Goal: Task Accomplishment & Management: Use online tool/utility

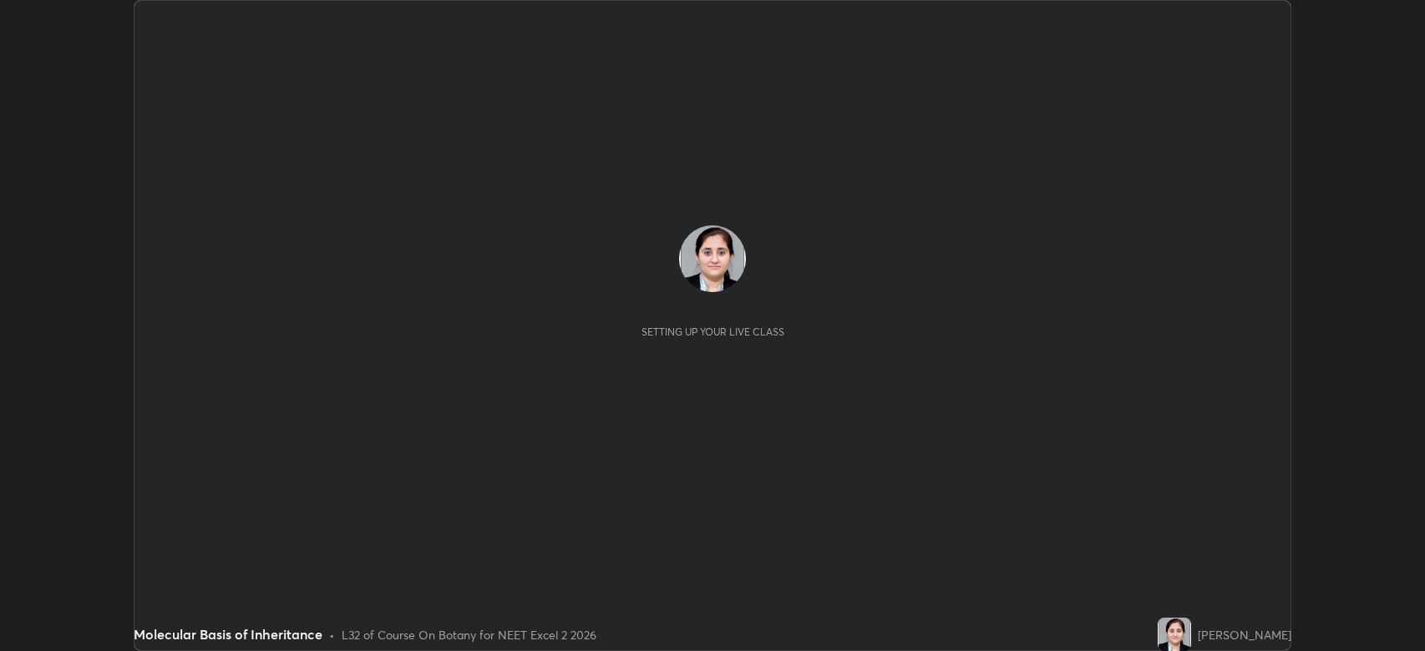
scroll to position [651, 1425]
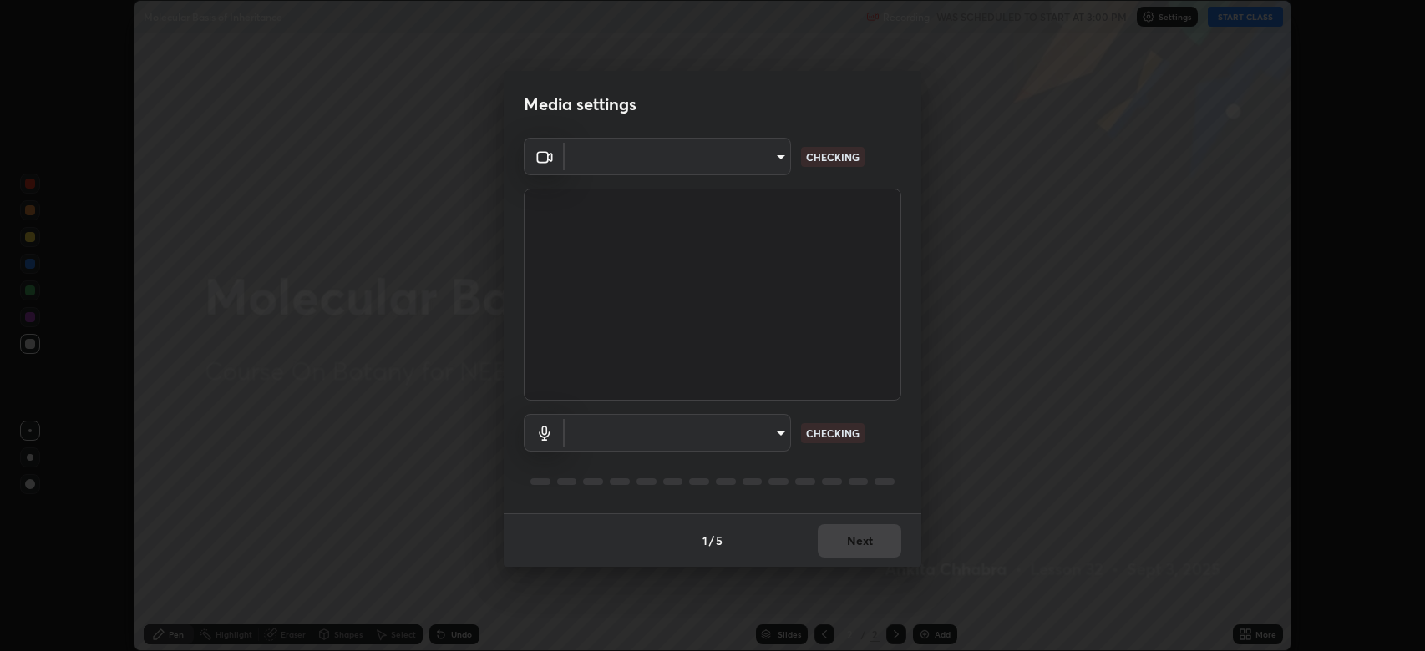
type input "794d03a334ab6cf92daa4269f68d25c817b6d7b5e31d9684855891884d0ab025"
type input "abfe49ea231096676f5dffd5fc284de79416b2b6bf9f32d11a432ff20e5decec"
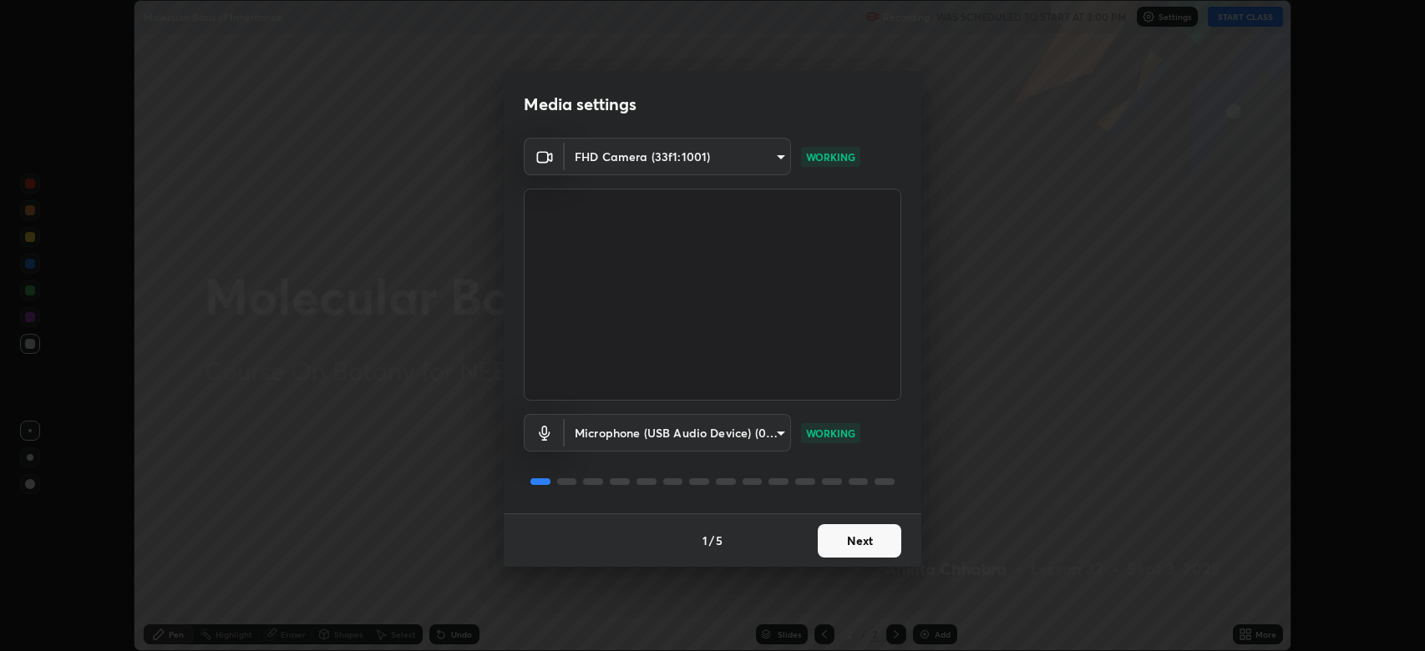
click at [865, 534] on button "Next" at bounding box center [860, 540] width 84 height 33
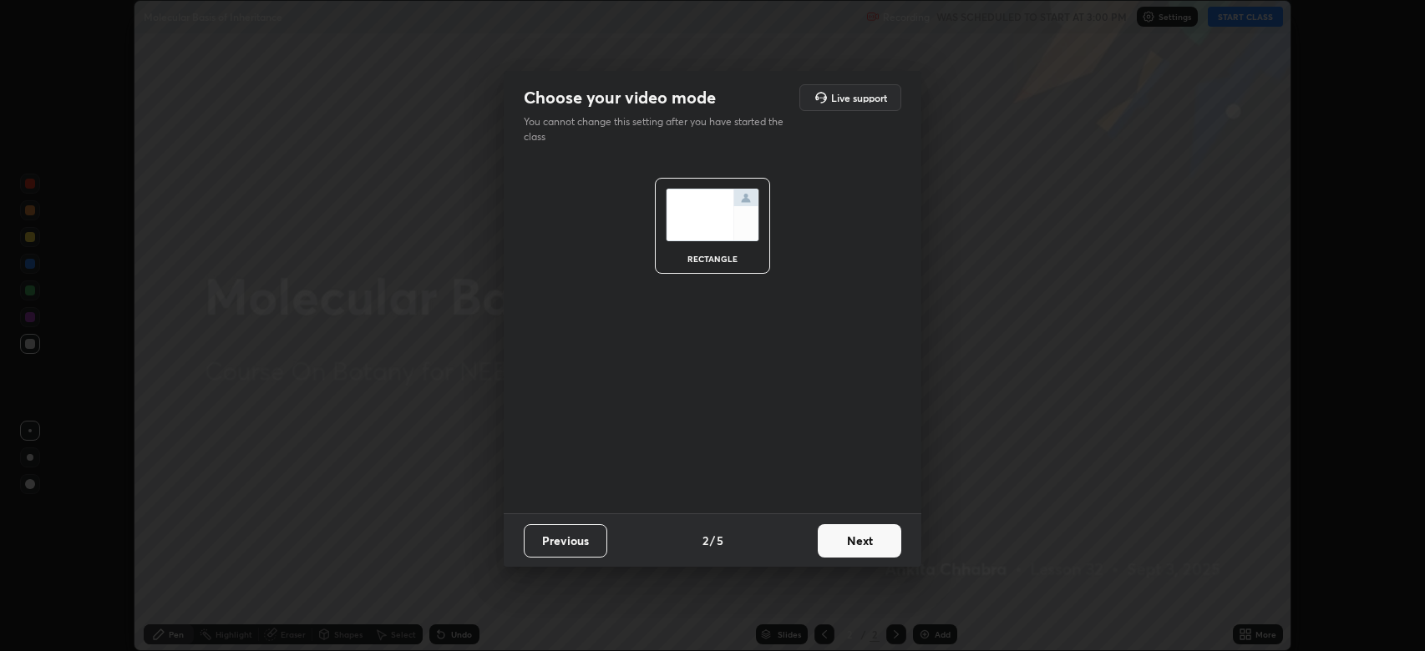
click at [849, 539] on button "Next" at bounding box center [860, 540] width 84 height 33
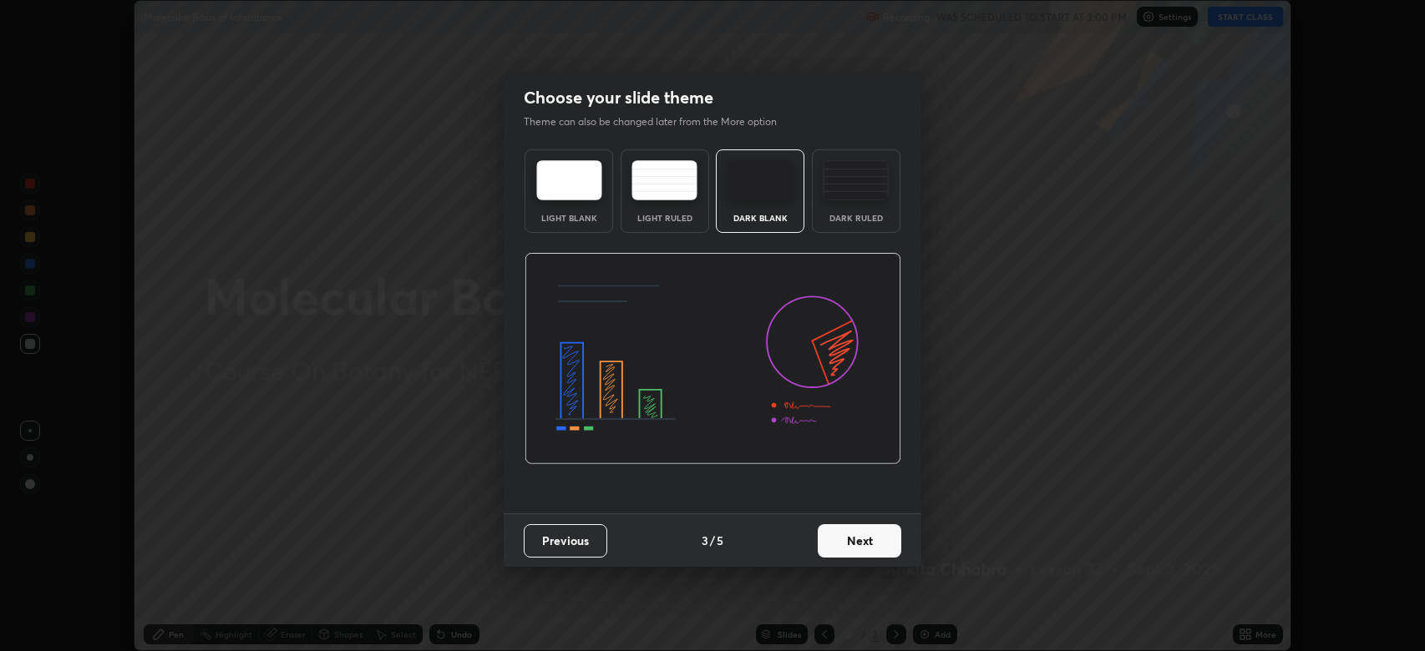
click at [849, 539] on button "Next" at bounding box center [860, 540] width 84 height 33
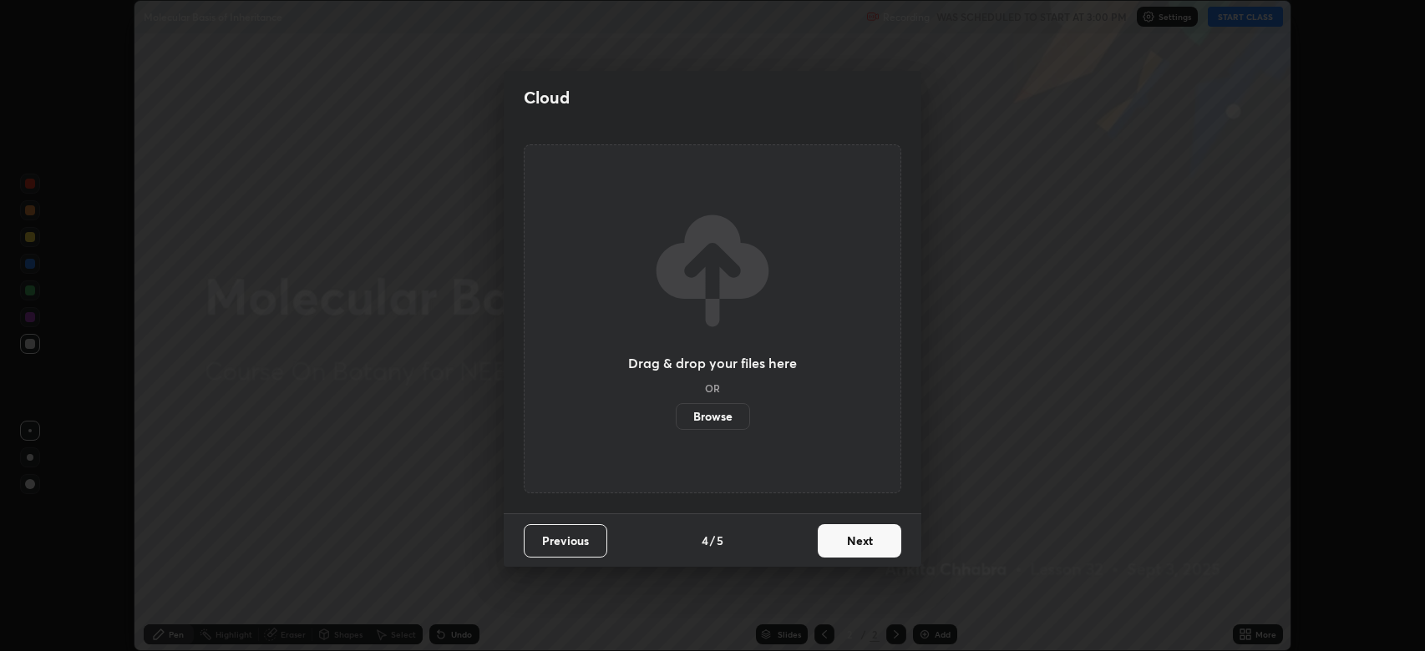
click at [851, 542] on button "Next" at bounding box center [860, 540] width 84 height 33
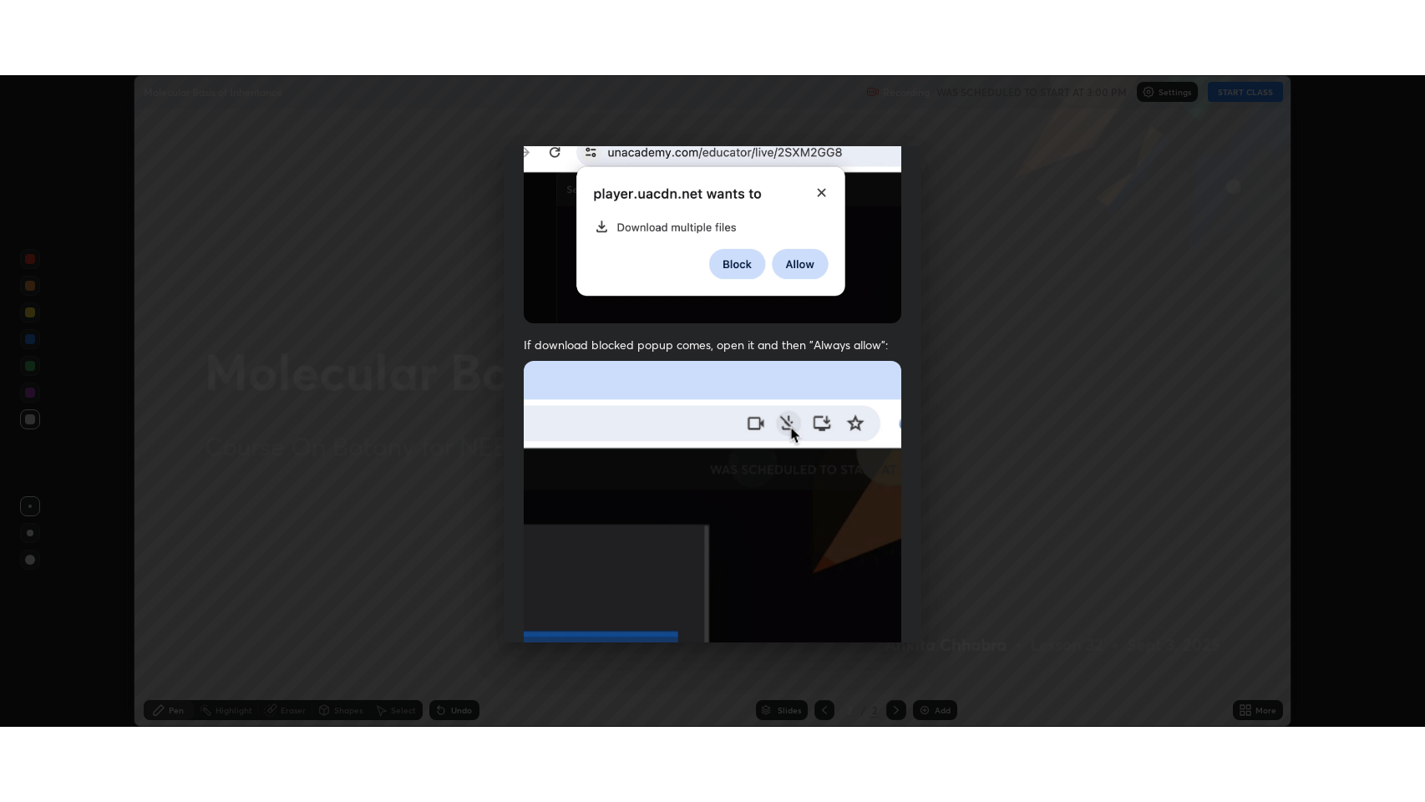
scroll to position [339, 0]
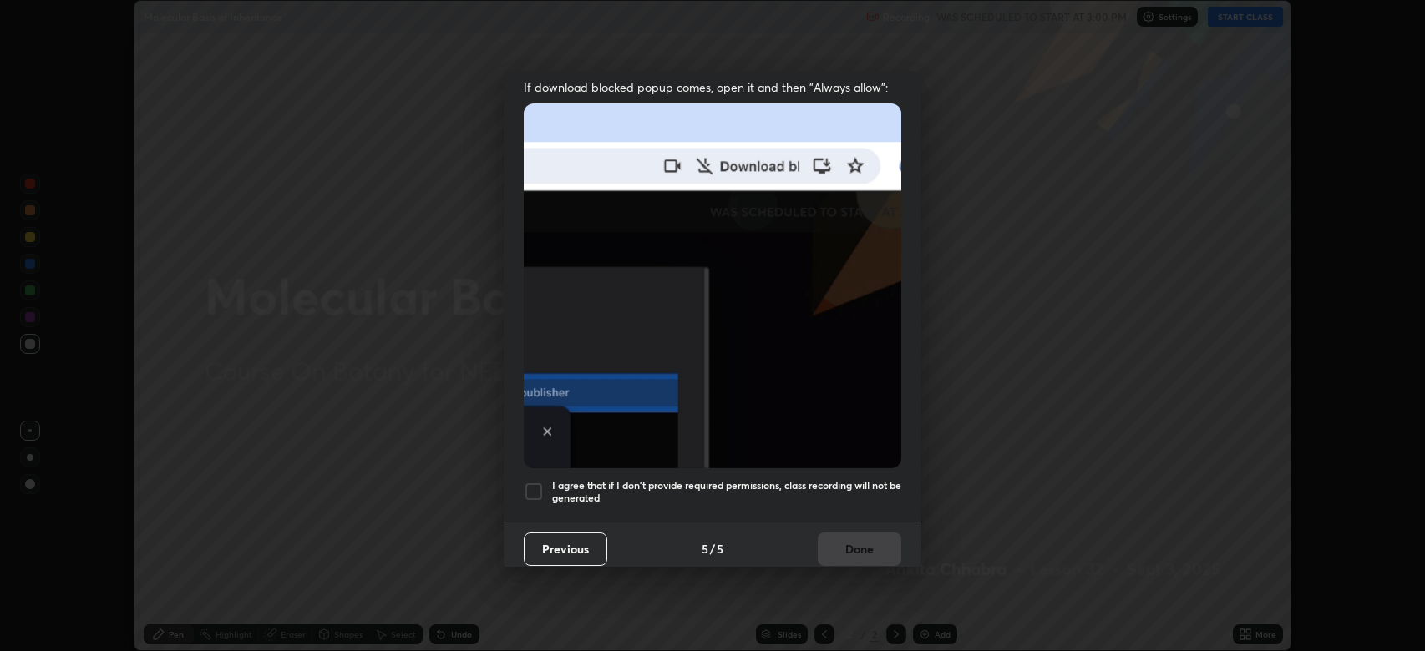
click at [533, 482] on div at bounding box center [534, 492] width 20 height 20
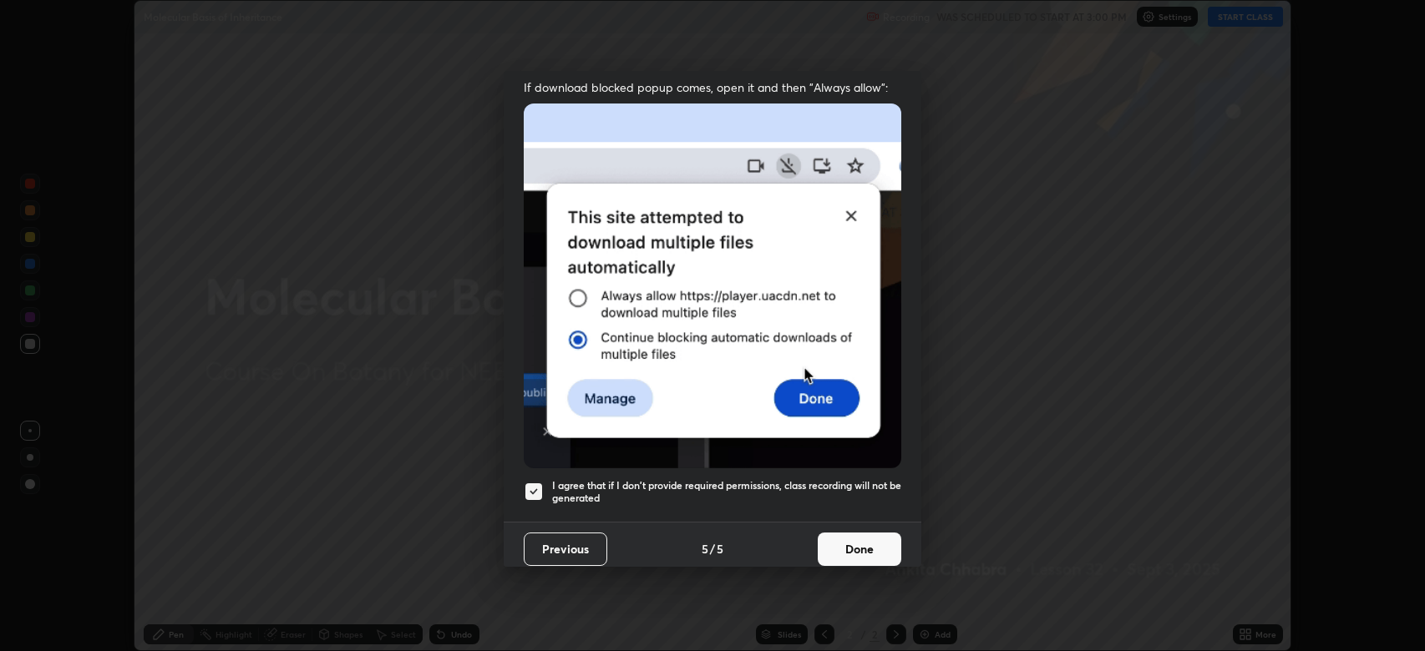
click at [838, 533] on button "Done" at bounding box center [860, 549] width 84 height 33
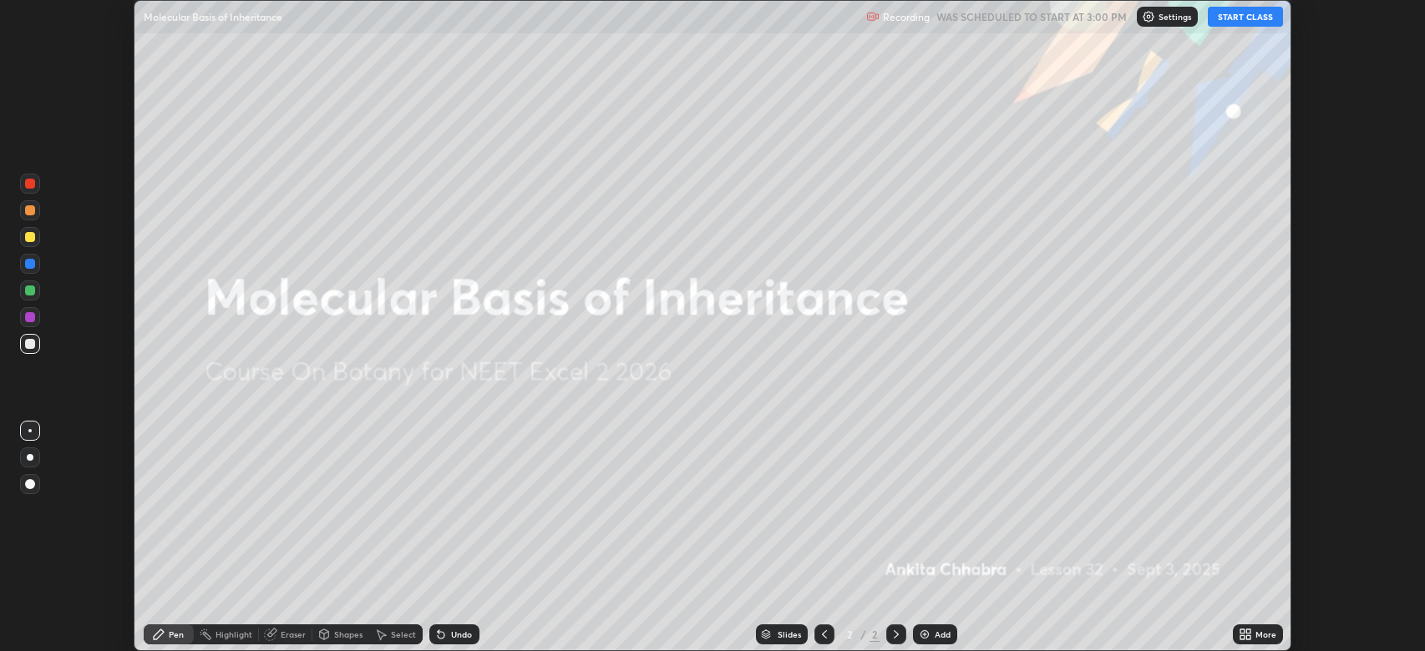
click at [1243, 13] on button "START CLASS" at bounding box center [1244, 17] width 75 height 20
click at [1248, 631] on icon at bounding box center [1248, 632] width 4 height 4
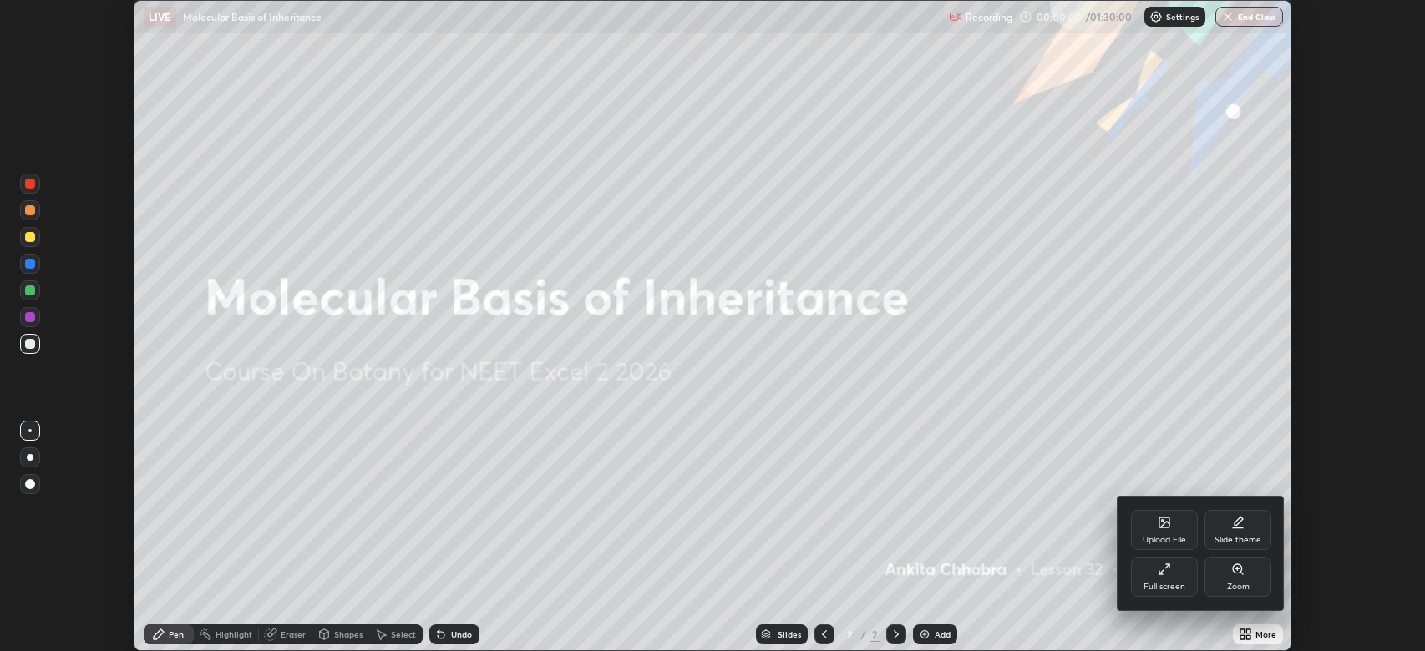
click at [1167, 576] on div "Full screen" at bounding box center [1164, 577] width 67 height 40
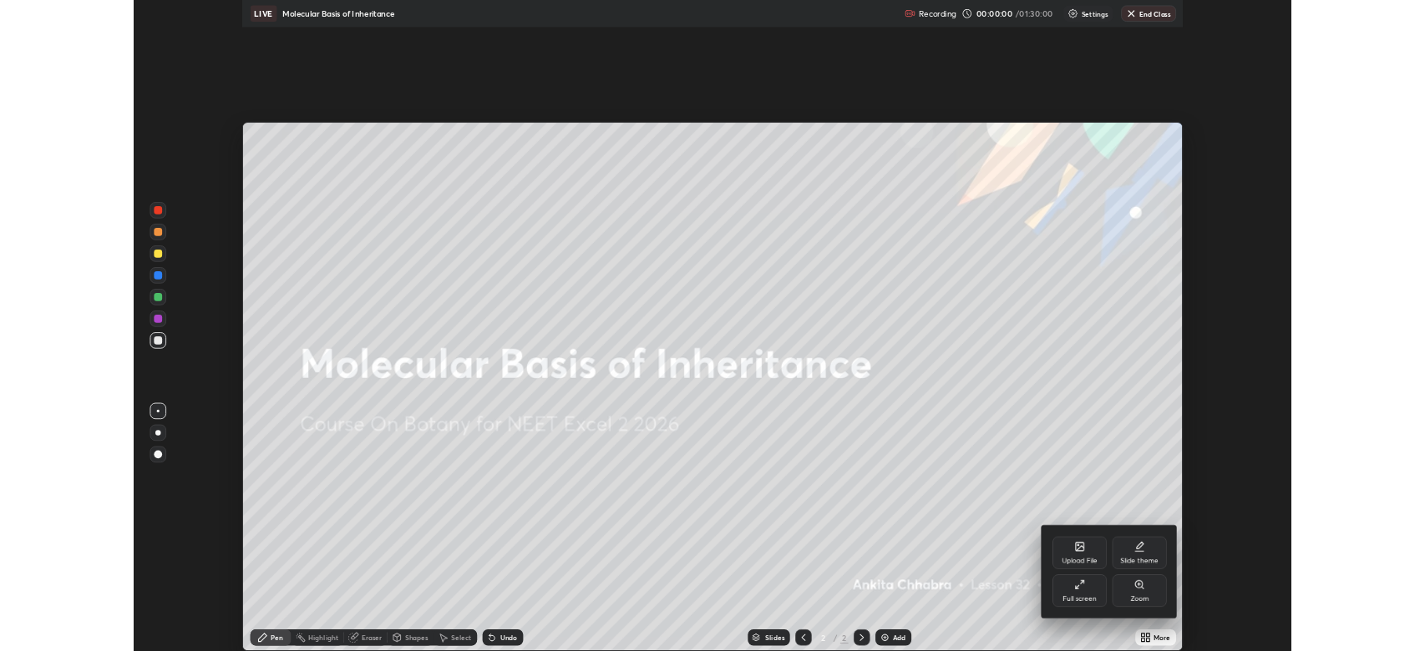
scroll to position [802, 1425]
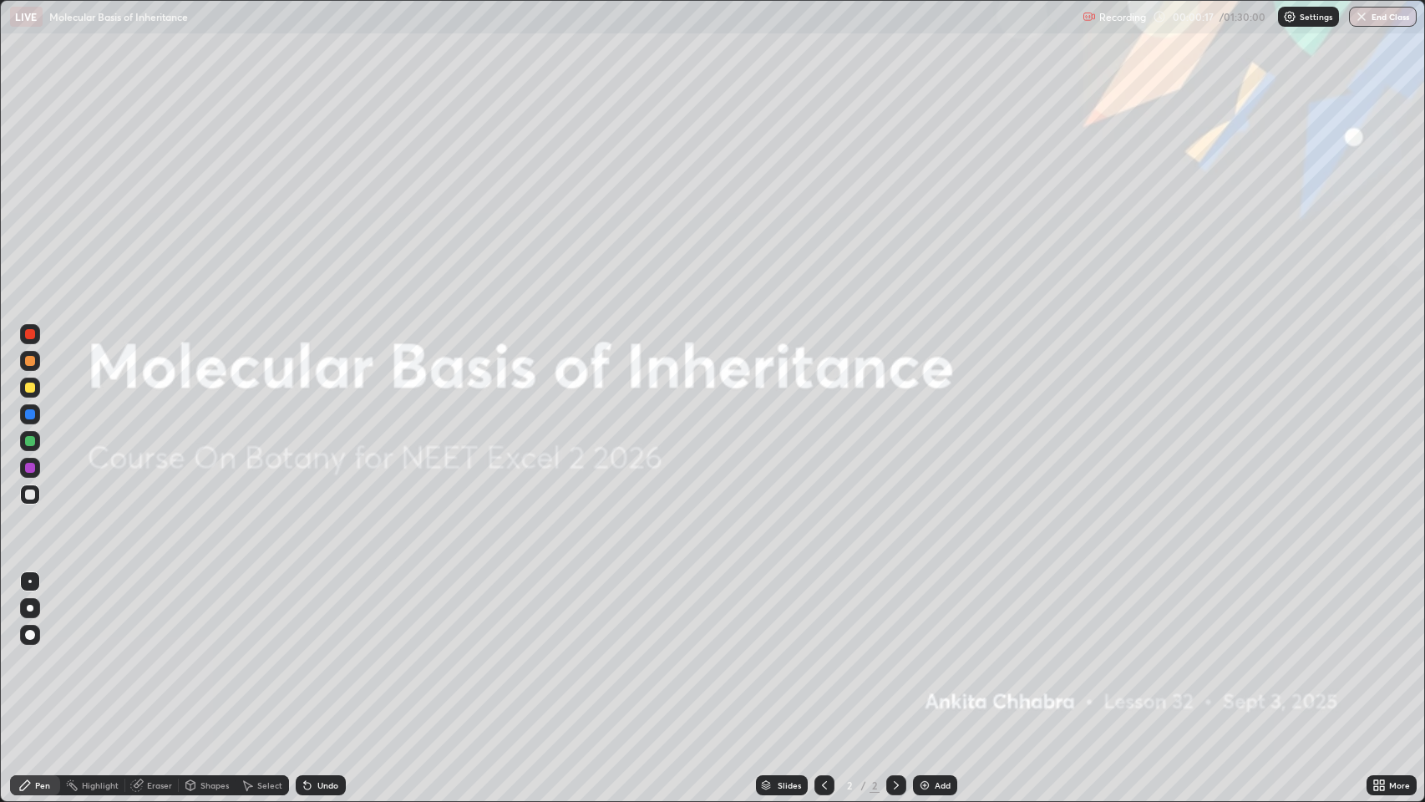
click at [1382, 651] on icon at bounding box center [1382, 782] width 4 height 4
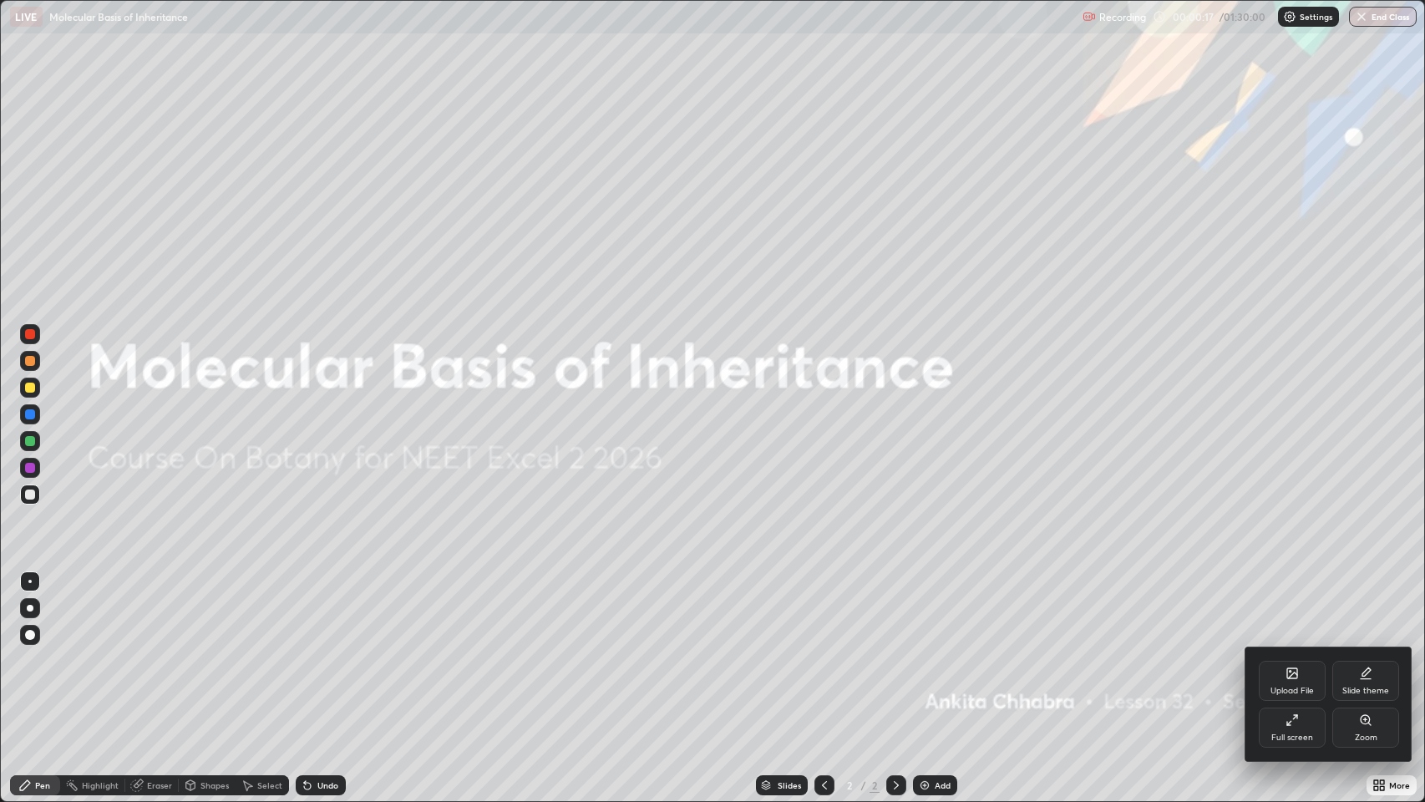
click at [1292, 651] on div "Full screen" at bounding box center [1291, 727] width 67 height 40
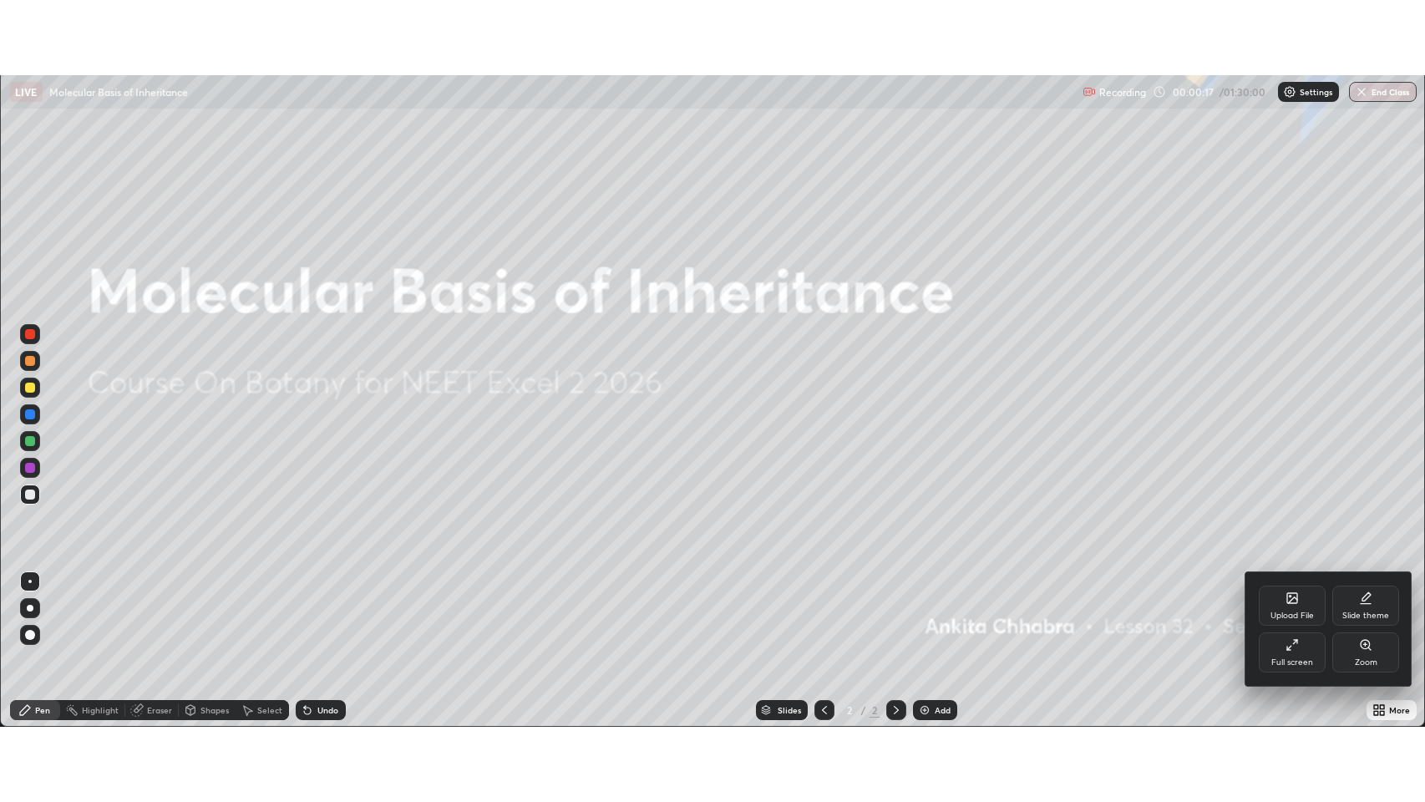
scroll to position [82854, 82080]
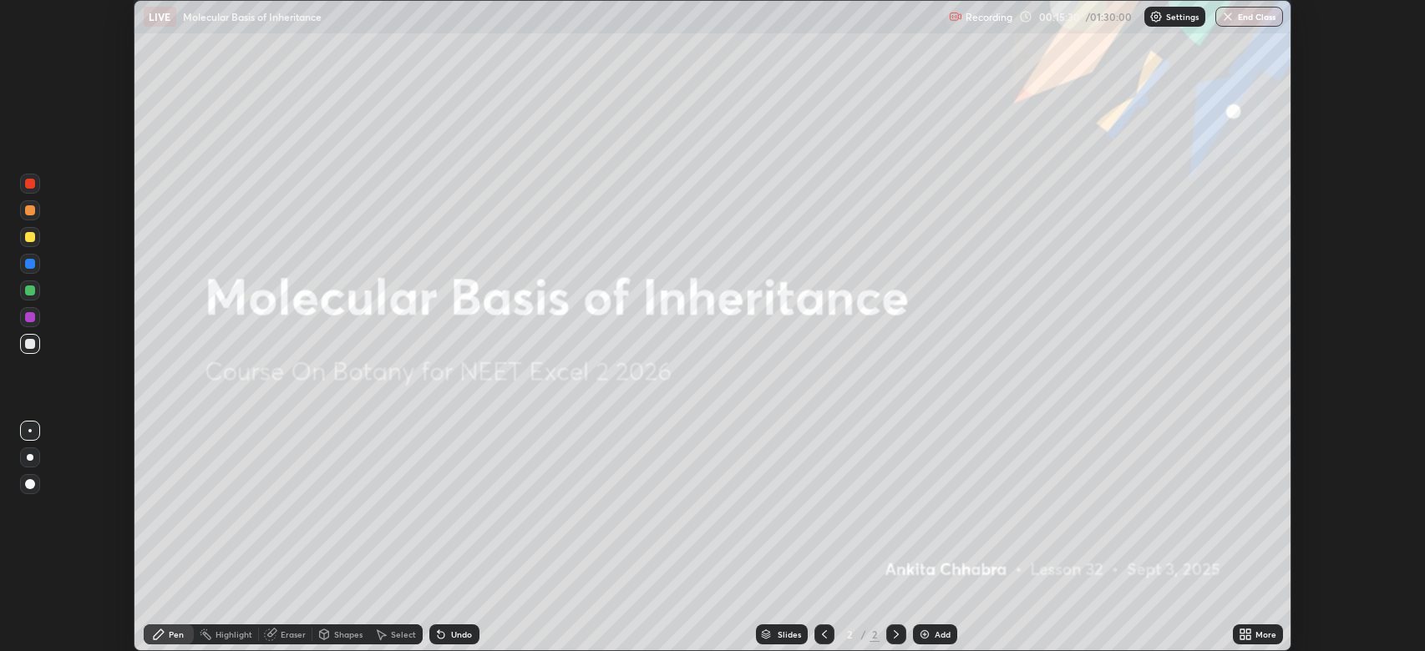
click at [1243, 631] on icon at bounding box center [1242, 632] width 4 height 4
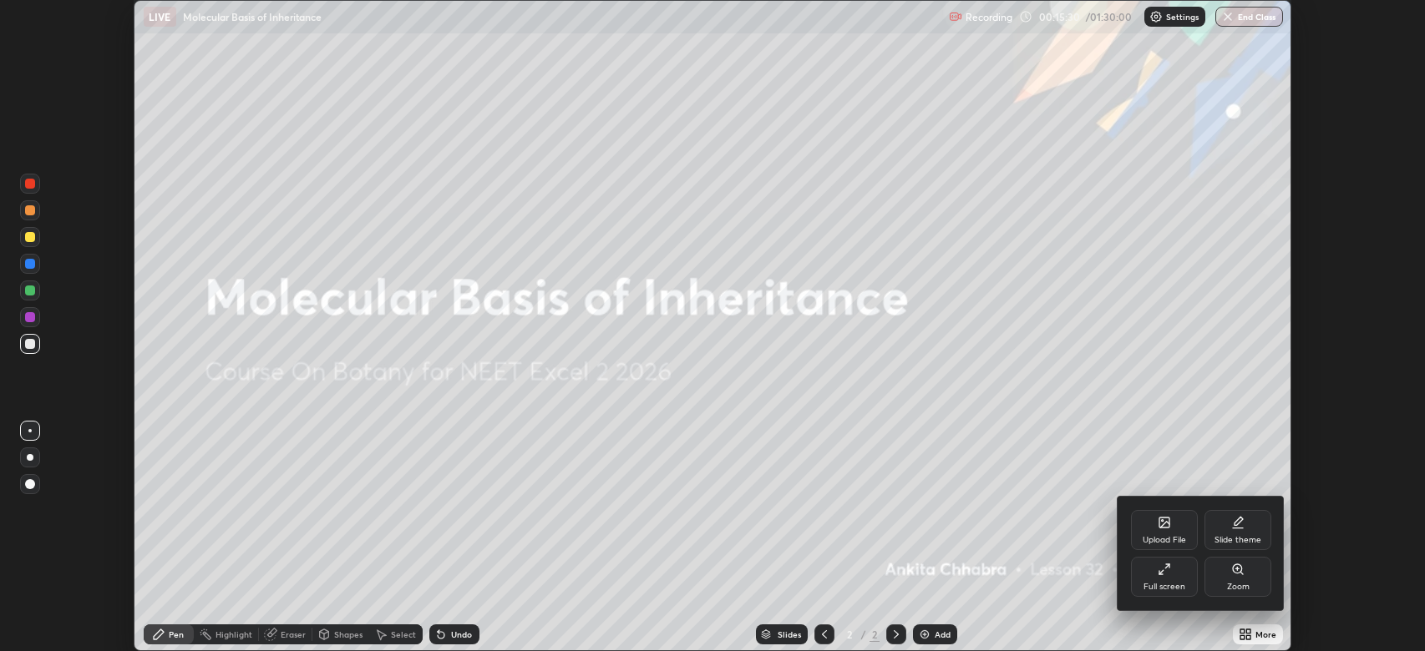
click at [1162, 583] on div "Full screen" at bounding box center [1164, 587] width 42 height 8
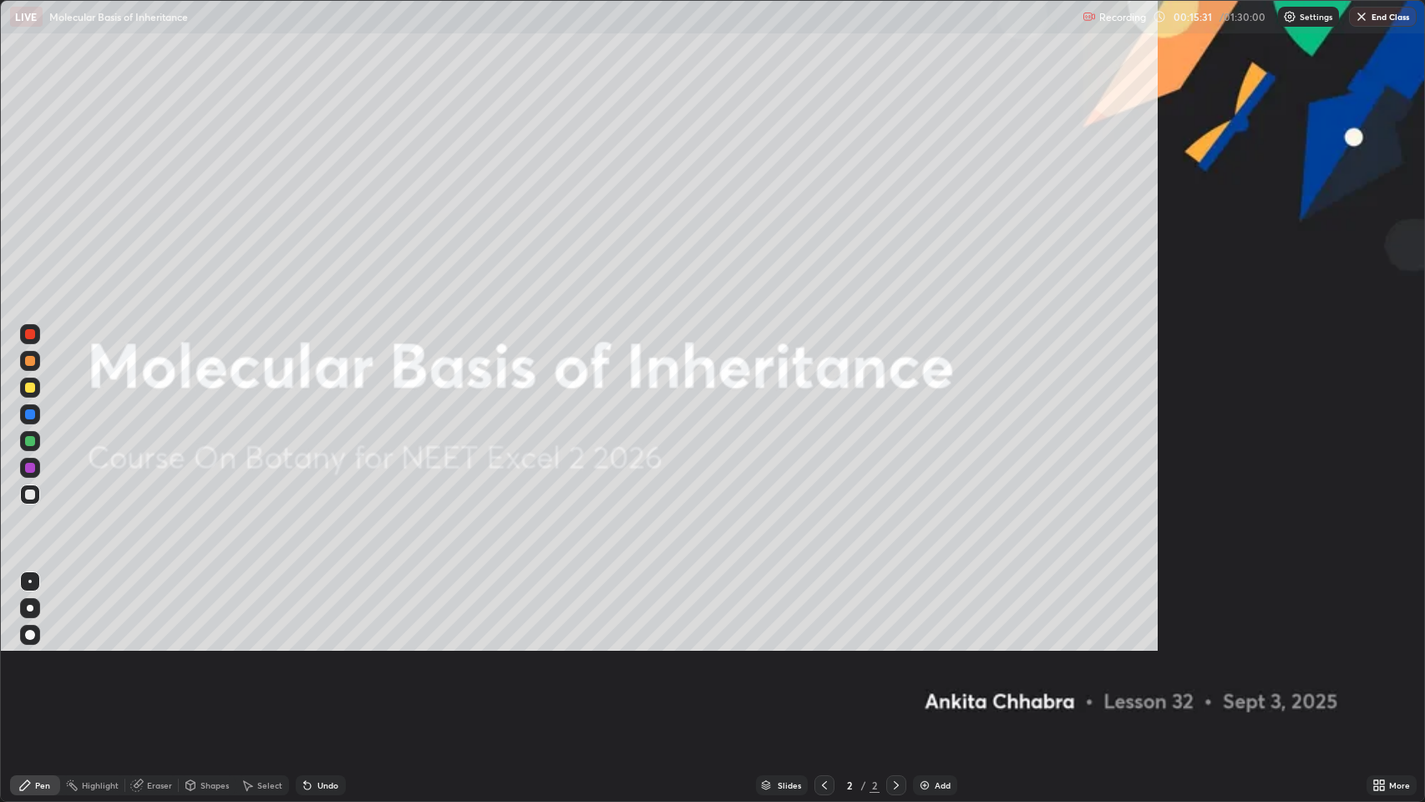
scroll to position [802, 1425]
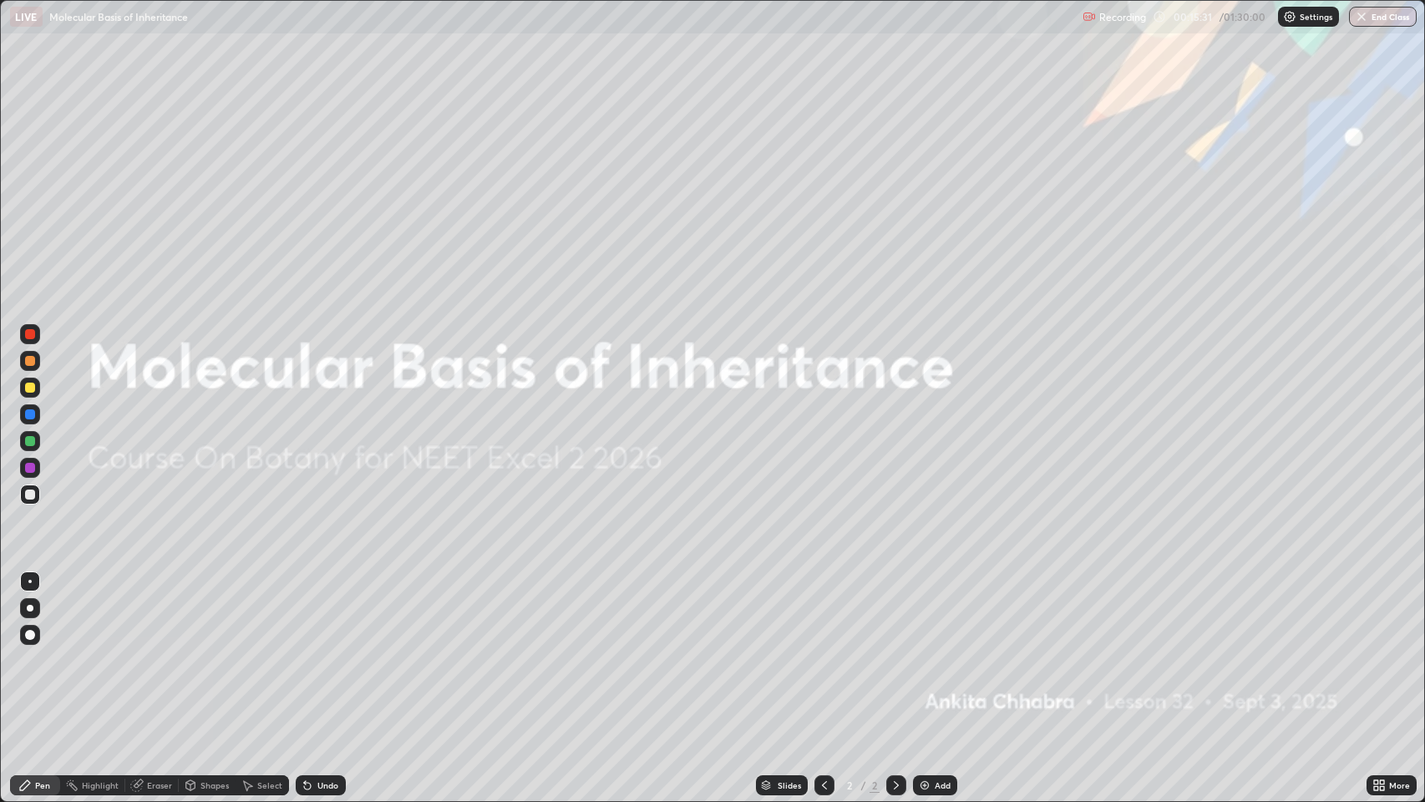
click at [930, 651] on div "Add" at bounding box center [935, 785] width 44 height 20
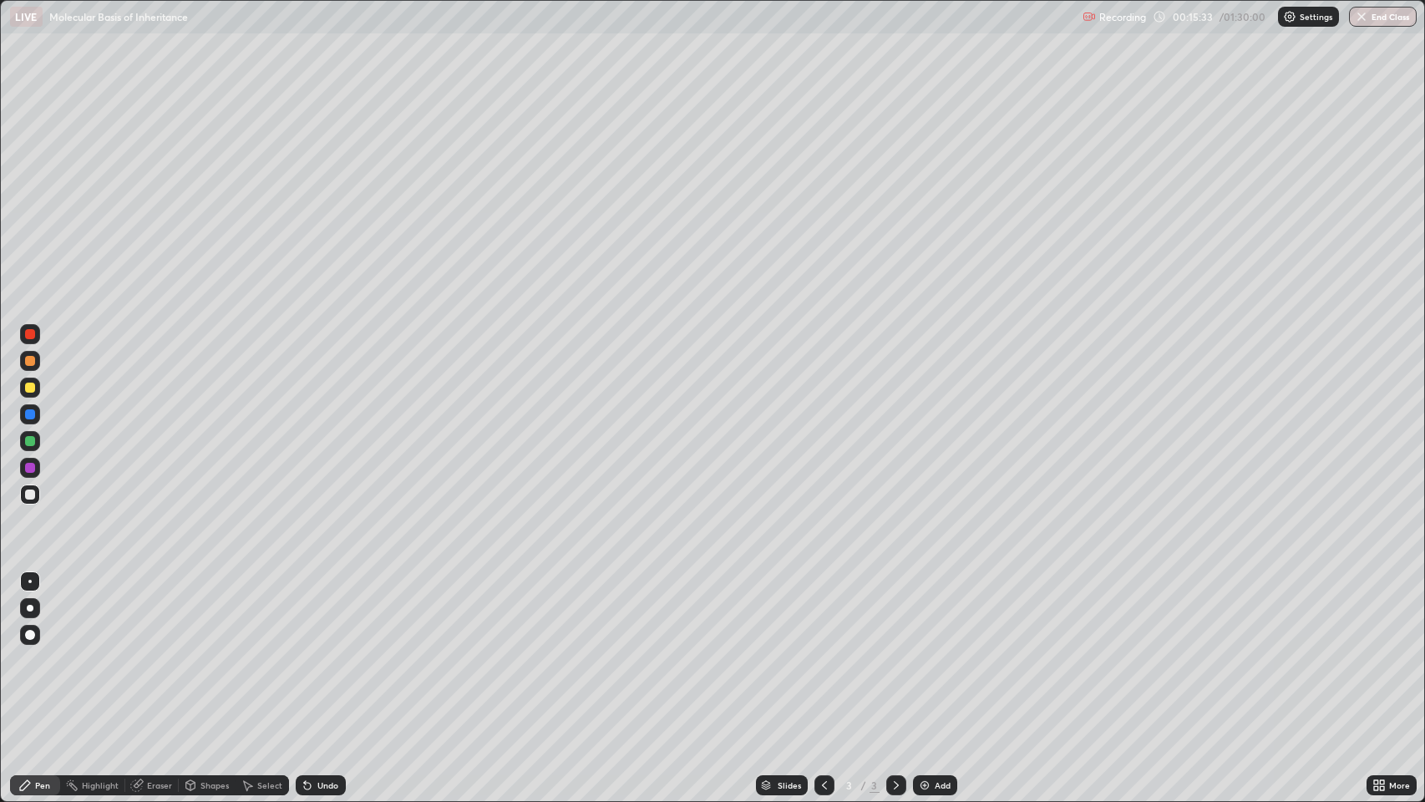
click at [30, 337] on div at bounding box center [30, 334] width 10 height 10
click at [30, 608] on div at bounding box center [30, 608] width 7 height 7
click at [30, 361] on div at bounding box center [30, 361] width 10 height 10
click at [30, 495] on div at bounding box center [30, 494] width 10 height 10
click at [334, 651] on div "Undo" at bounding box center [327, 785] width 21 height 8
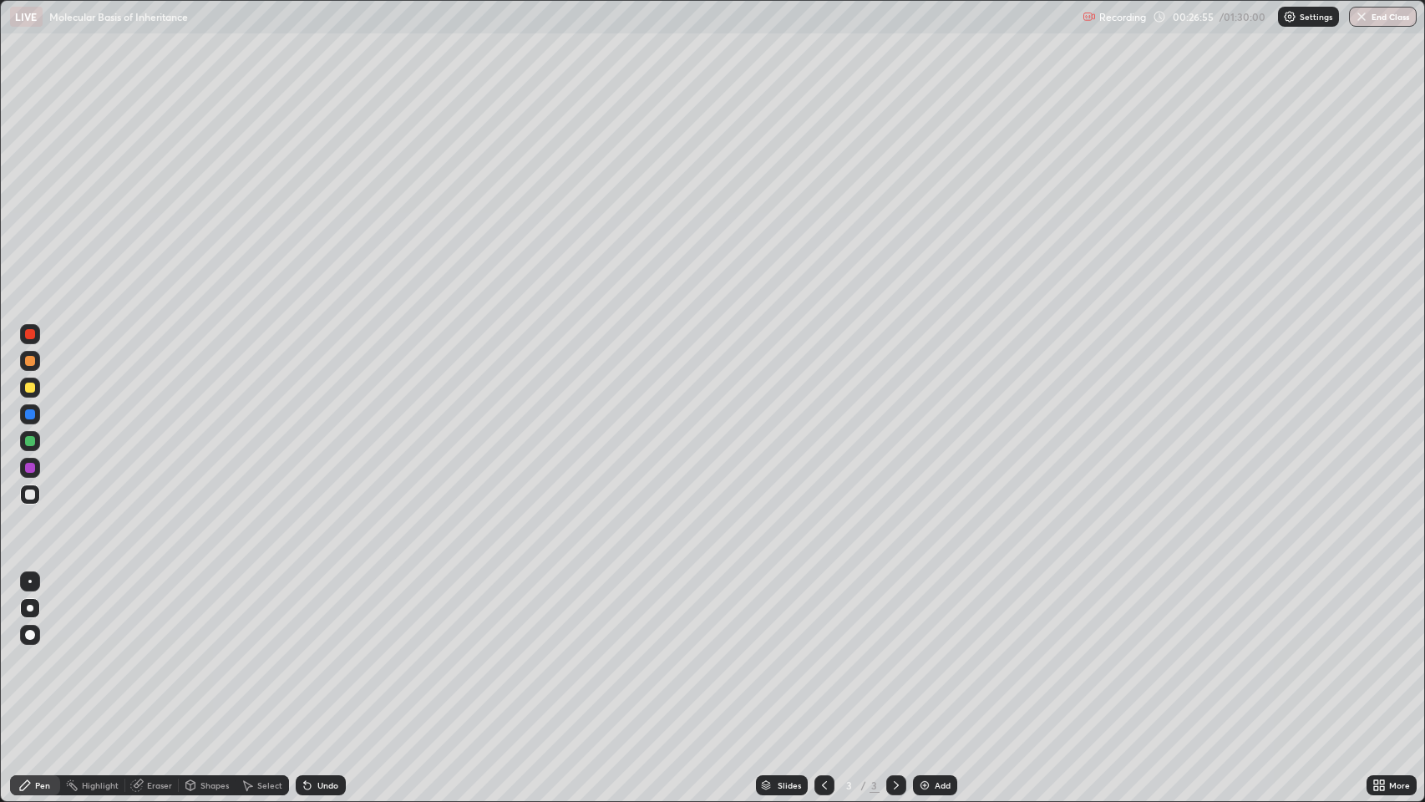
click at [30, 361] on div at bounding box center [30, 361] width 10 height 10
click at [320, 651] on div "Undo" at bounding box center [321, 785] width 50 height 20
click at [30, 414] on div at bounding box center [30, 414] width 10 height 10
click at [324, 651] on div "Undo" at bounding box center [327, 785] width 21 height 8
click at [32, 362] on div at bounding box center [30, 361] width 10 height 10
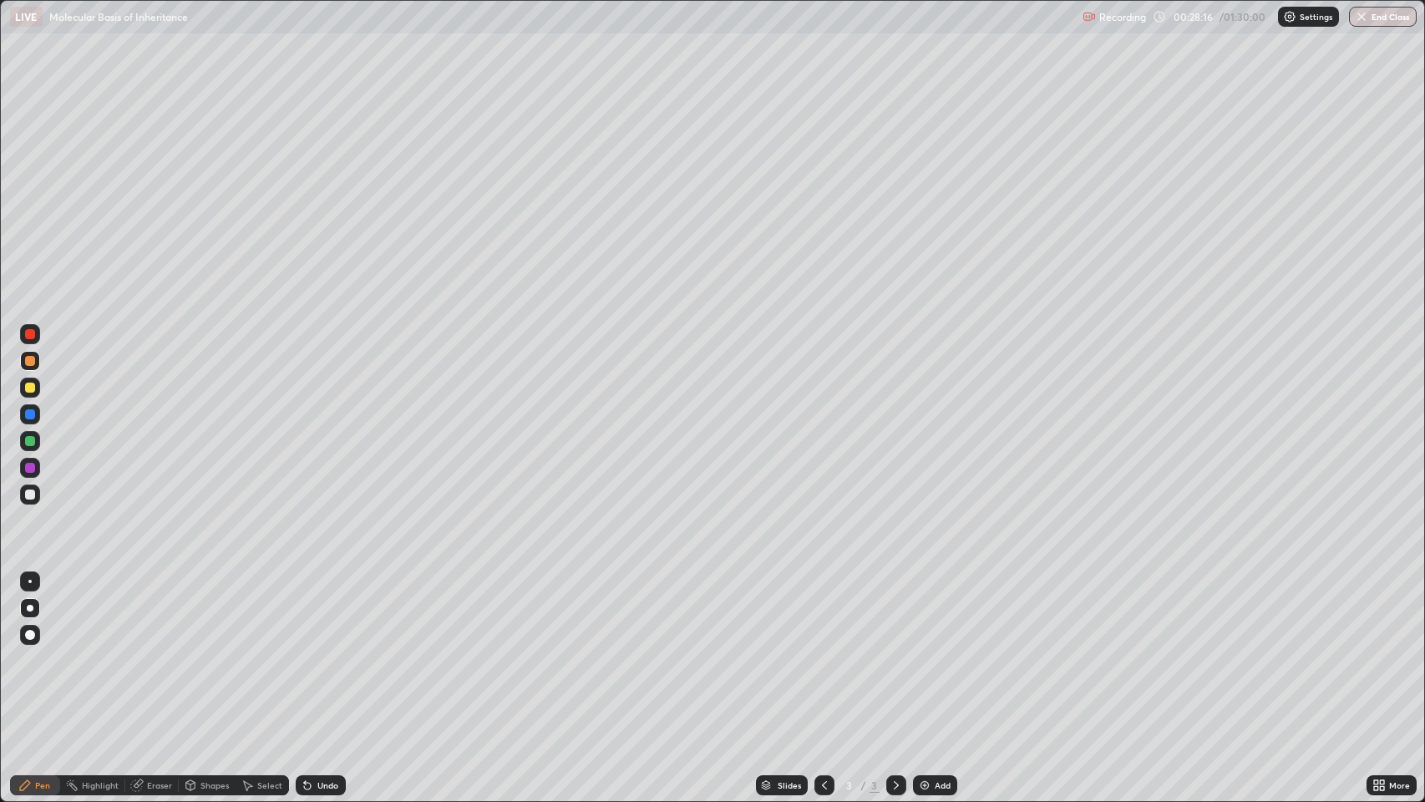
click at [34, 414] on div at bounding box center [30, 414] width 10 height 10
click at [34, 443] on div at bounding box center [30, 441] width 10 height 10
click at [929, 651] on div "Add" at bounding box center [935, 785] width 44 height 20
click at [326, 651] on div "Undo" at bounding box center [327, 785] width 21 height 8
click at [314, 651] on div "Undo" at bounding box center [321, 785] width 50 height 20
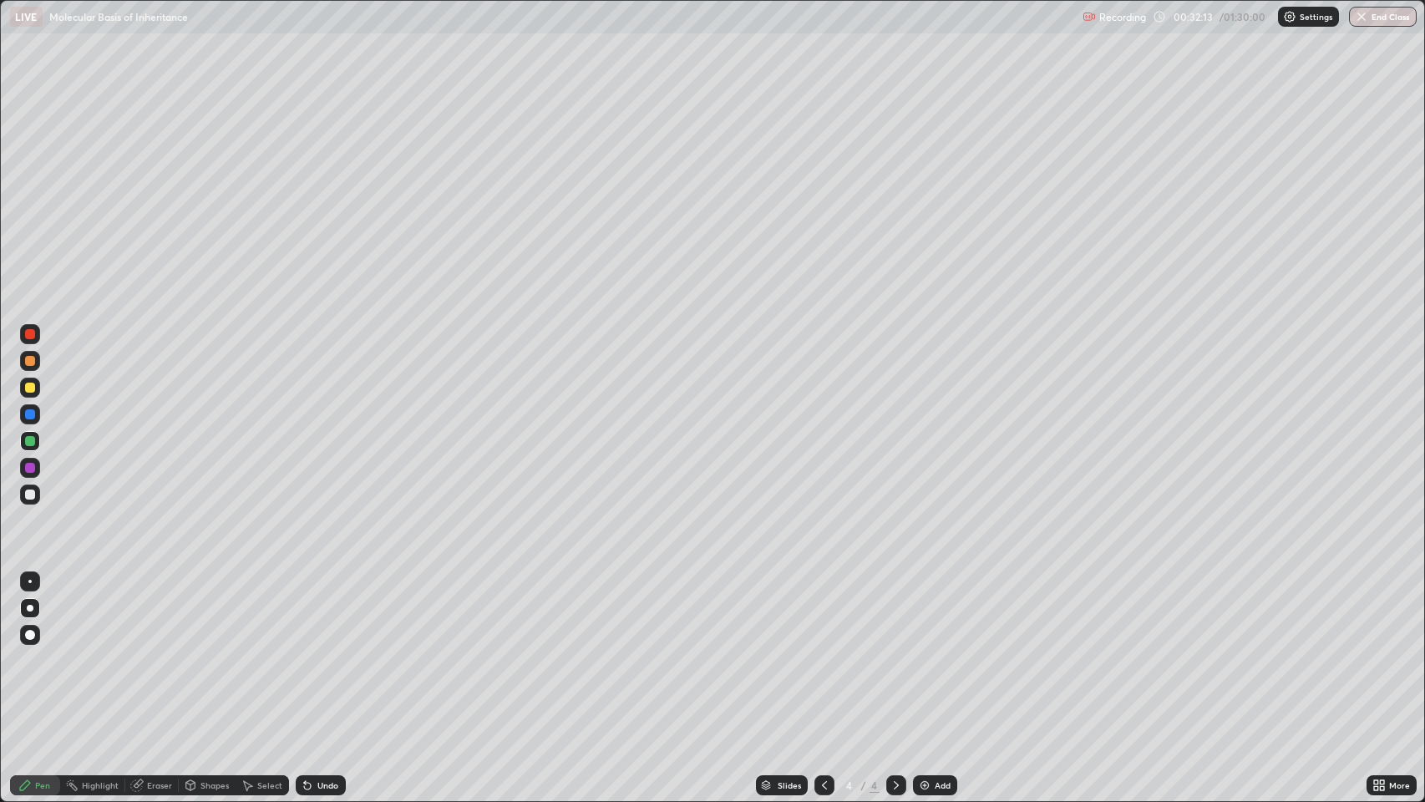
click at [30, 414] on div at bounding box center [30, 414] width 10 height 10
click at [30, 468] on div at bounding box center [30, 468] width 10 height 10
click at [30, 630] on div at bounding box center [30, 635] width 10 height 10
click at [328, 651] on div "Undo" at bounding box center [327, 785] width 21 height 8
click at [338, 651] on div "Undo" at bounding box center [321, 785] width 50 height 20
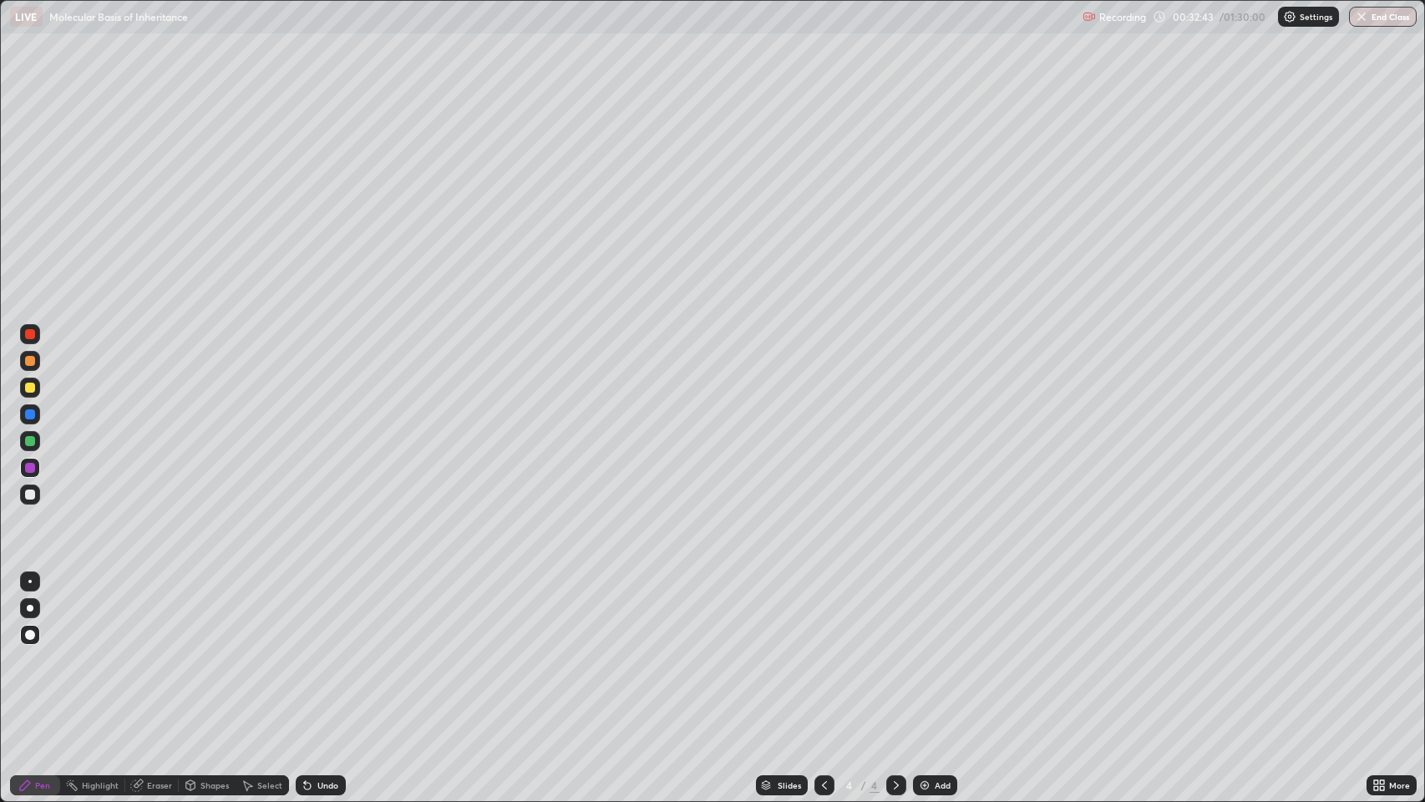
click at [330, 651] on div "Undo" at bounding box center [327, 785] width 21 height 8
click at [30, 387] on div at bounding box center [30, 387] width 10 height 10
click at [30, 635] on div at bounding box center [30, 635] width 10 height 10
click at [30, 441] on div at bounding box center [30, 441] width 10 height 10
click at [29, 610] on div at bounding box center [30, 608] width 7 height 7
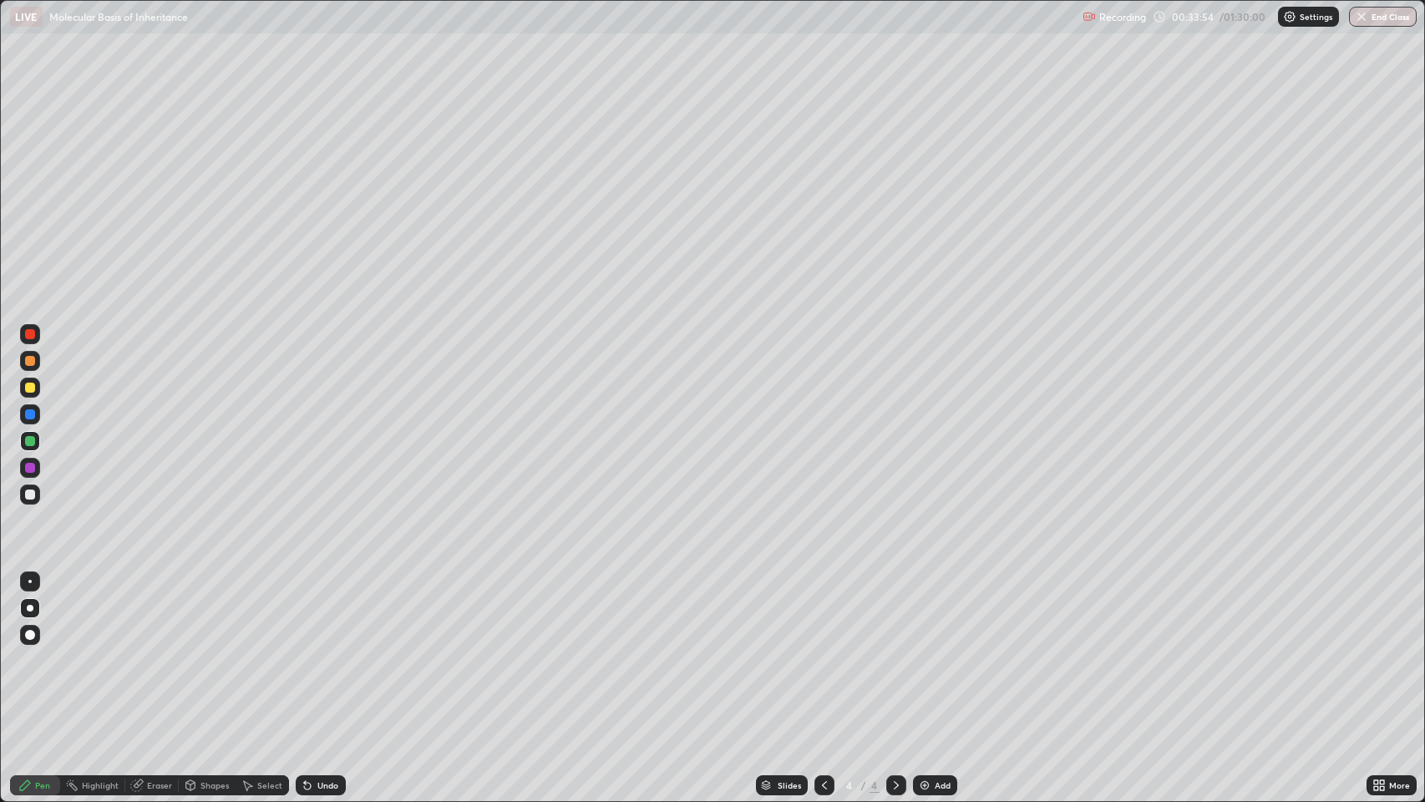
click at [31, 417] on div at bounding box center [30, 414] width 10 height 10
click at [30, 494] on div at bounding box center [30, 494] width 10 height 10
click at [30, 361] on div at bounding box center [30, 361] width 10 height 10
click at [30, 335] on div at bounding box center [30, 334] width 10 height 10
click at [34, 414] on div at bounding box center [30, 414] width 10 height 10
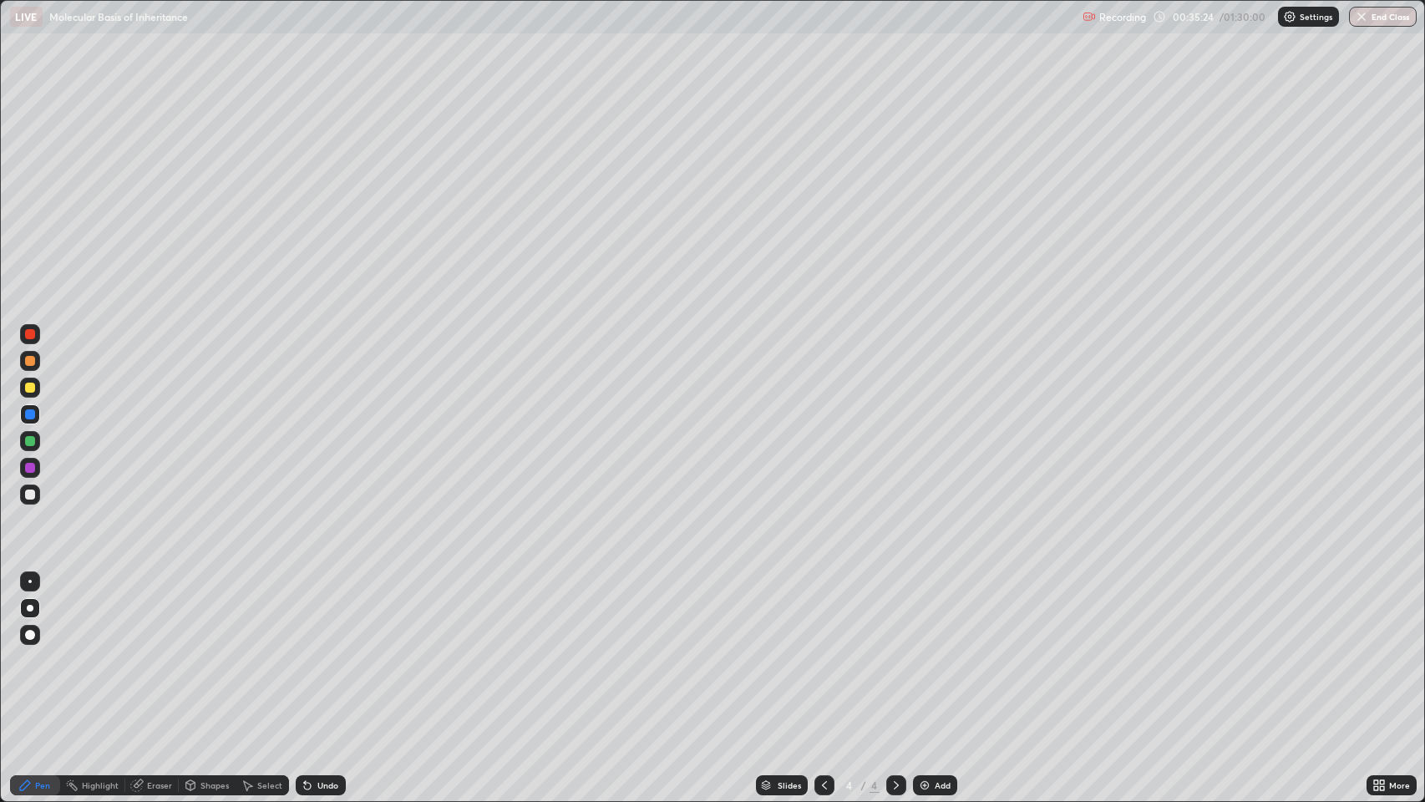
click at [33, 492] on div at bounding box center [30, 494] width 10 height 10
click at [31, 414] on div at bounding box center [30, 414] width 10 height 10
click at [30, 441] on div at bounding box center [30, 441] width 10 height 10
click at [929, 651] on div "Add" at bounding box center [935, 785] width 44 height 20
click at [33, 389] on div at bounding box center [30, 387] width 10 height 10
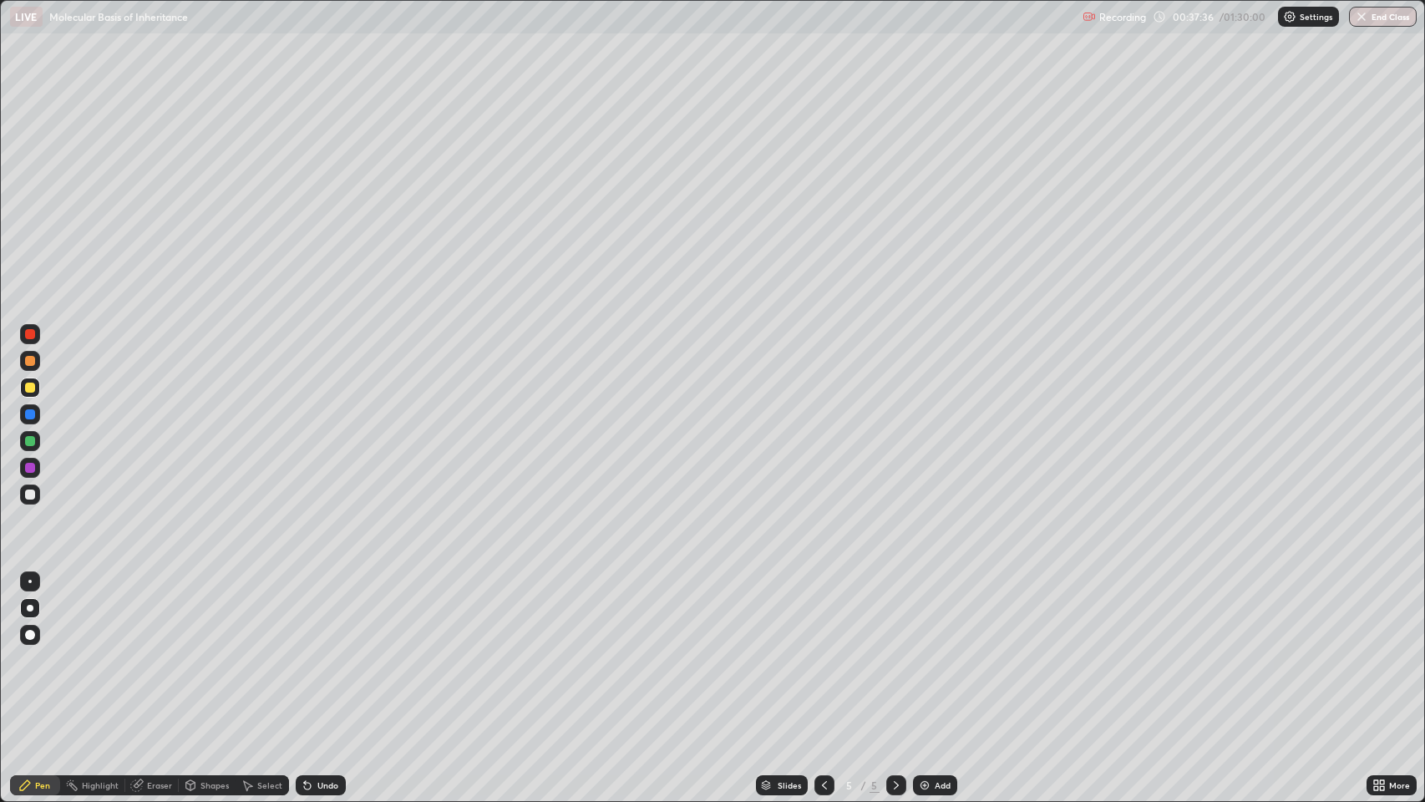
click at [33, 332] on div at bounding box center [30, 334] width 10 height 10
click at [30, 387] on div at bounding box center [30, 387] width 10 height 10
click at [165, 651] on div "Eraser" at bounding box center [159, 785] width 25 height 8
click at [46, 651] on div "Pen" at bounding box center [42, 785] width 15 height 8
click at [30, 441] on div at bounding box center [30, 441] width 10 height 10
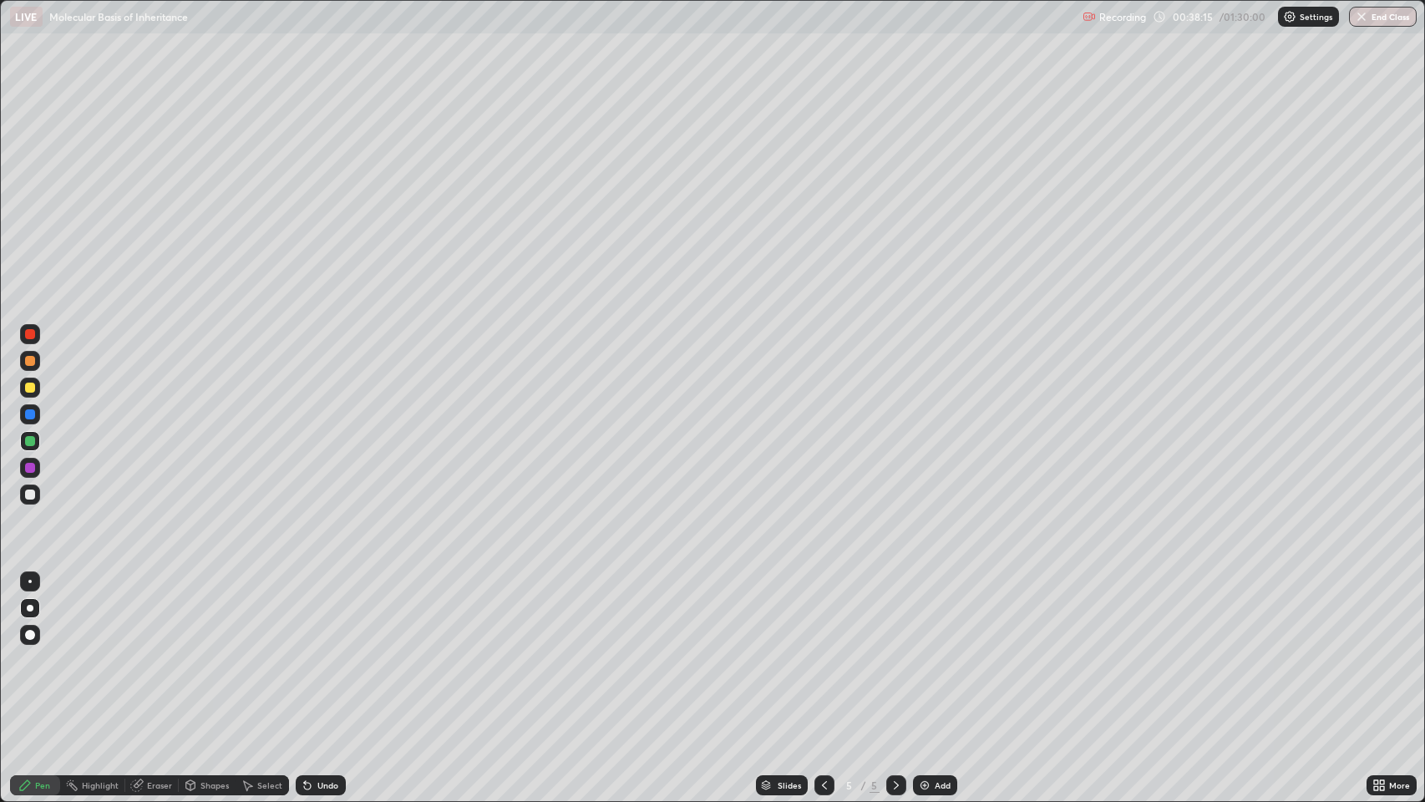
click at [33, 387] on div at bounding box center [30, 387] width 10 height 10
click at [31, 494] on div at bounding box center [30, 494] width 10 height 10
click at [30, 333] on div at bounding box center [30, 334] width 10 height 10
click at [321, 651] on div "Undo" at bounding box center [321, 785] width 50 height 20
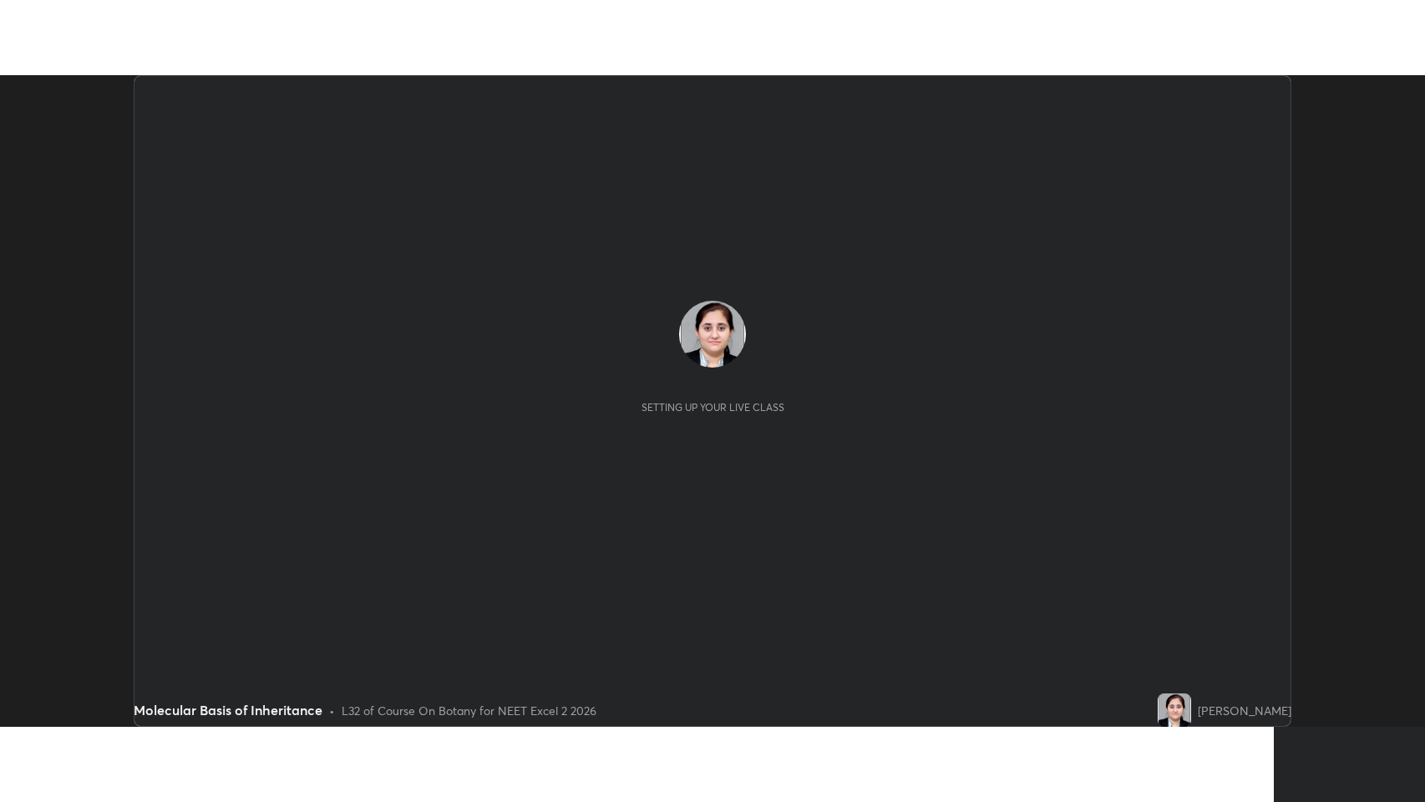
scroll to position [651, 1425]
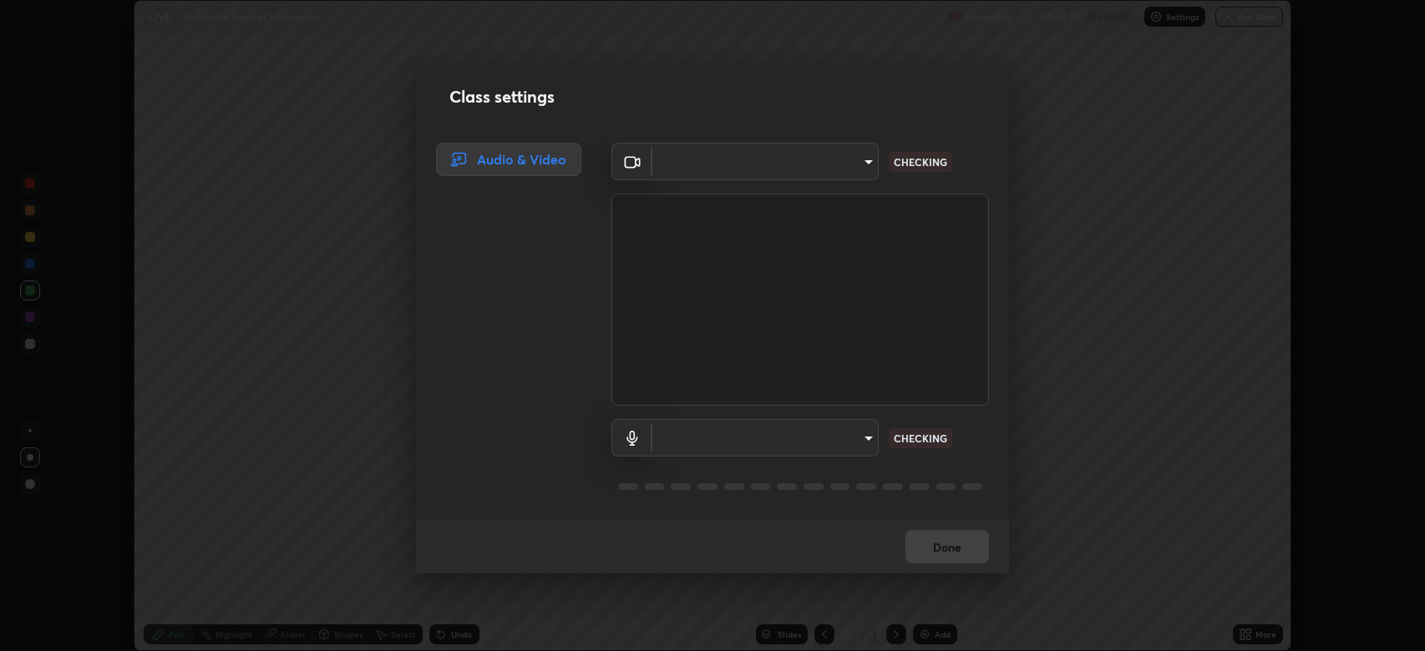
type input "794d03a334ab6cf92daa4269f68d25c817b6d7b5e31d9684855891884d0ab025"
type input "abfe49ea231096676f5dffd5fc284de79416b2b6bf9f32d11a432ff20e5decec"
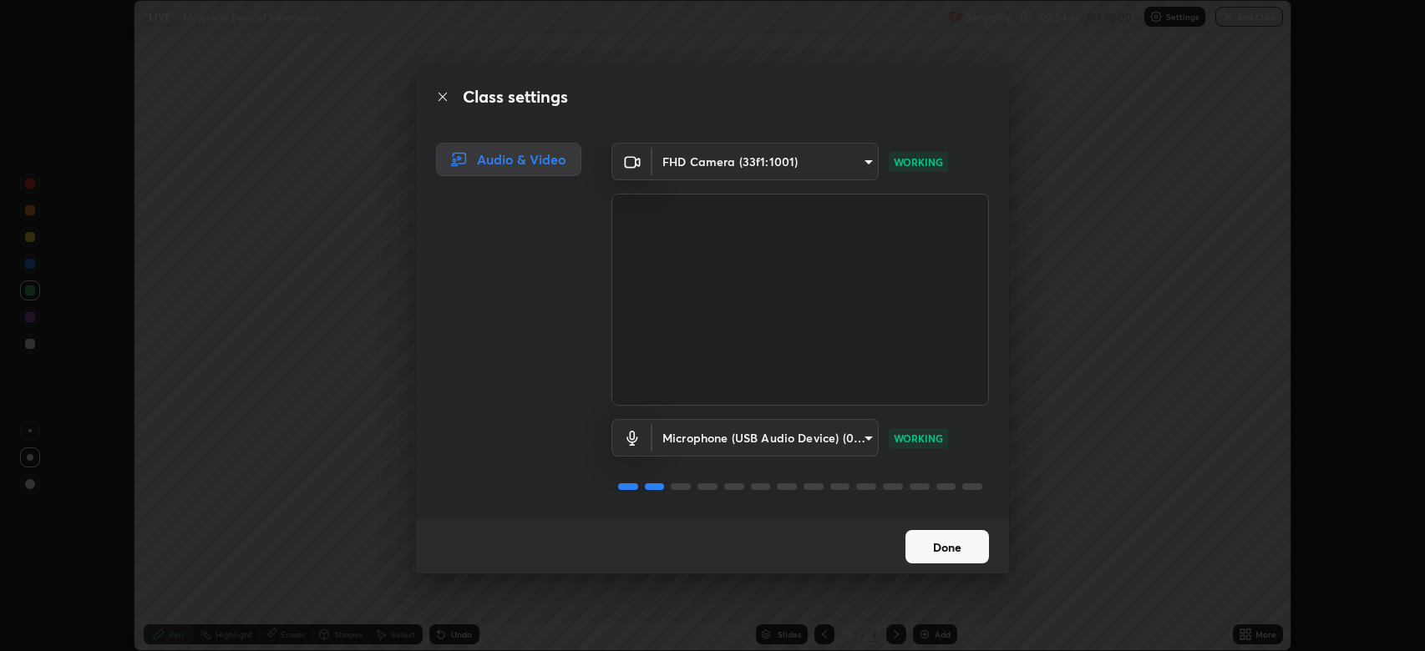
click at [929, 531] on button "Done" at bounding box center [947, 546] width 84 height 33
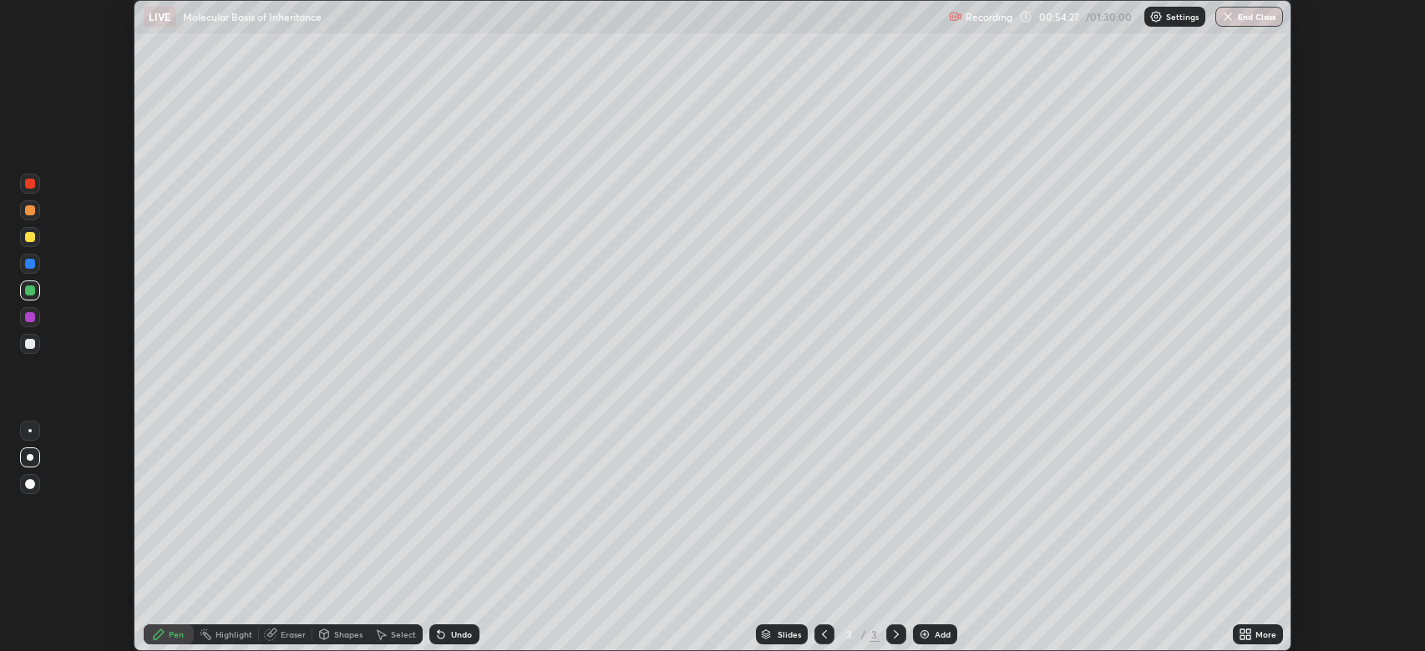
click at [1248, 631] on icon at bounding box center [1248, 632] width 4 height 4
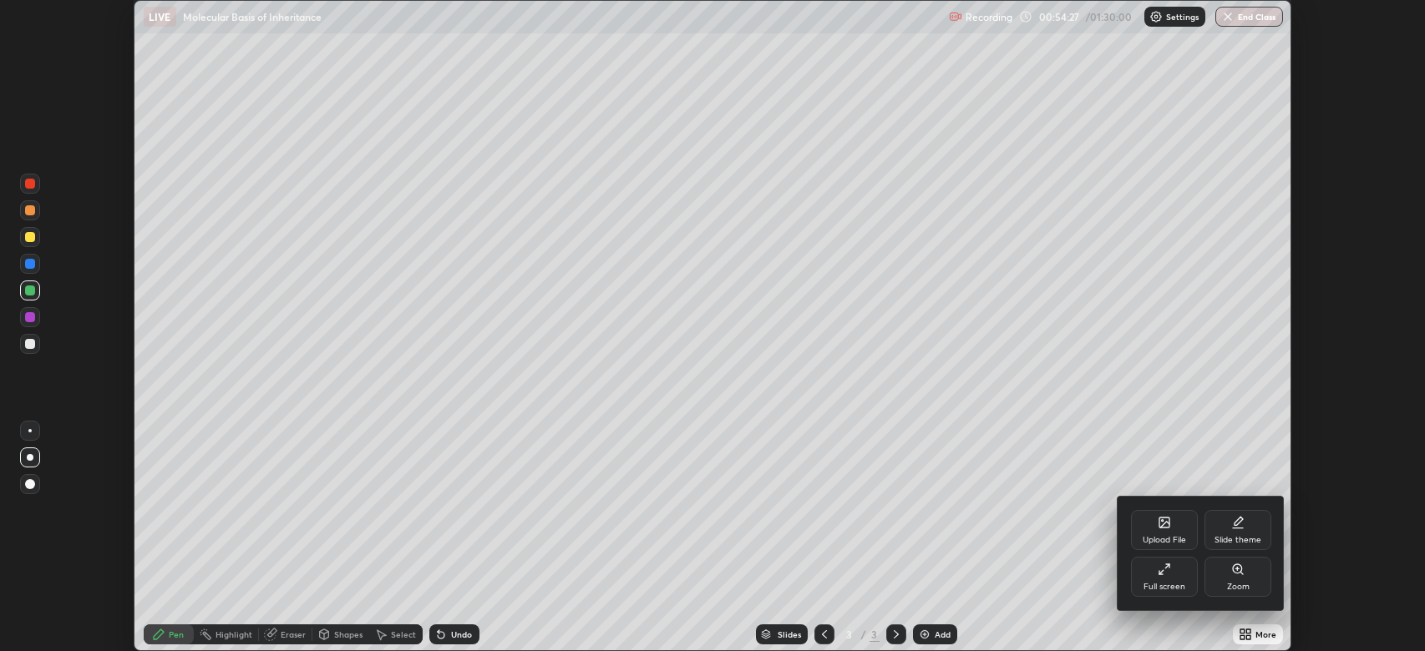
click at [1159, 583] on div "Full screen" at bounding box center [1164, 587] width 42 height 8
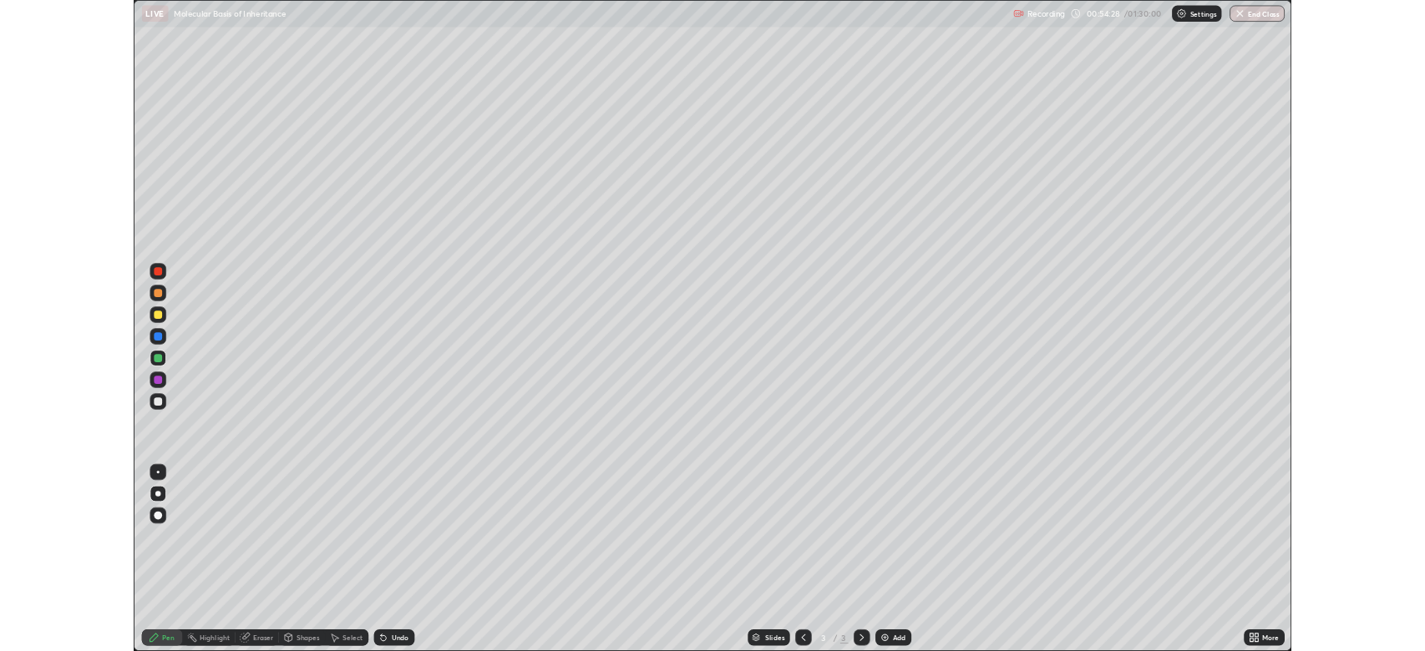
scroll to position [802, 1425]
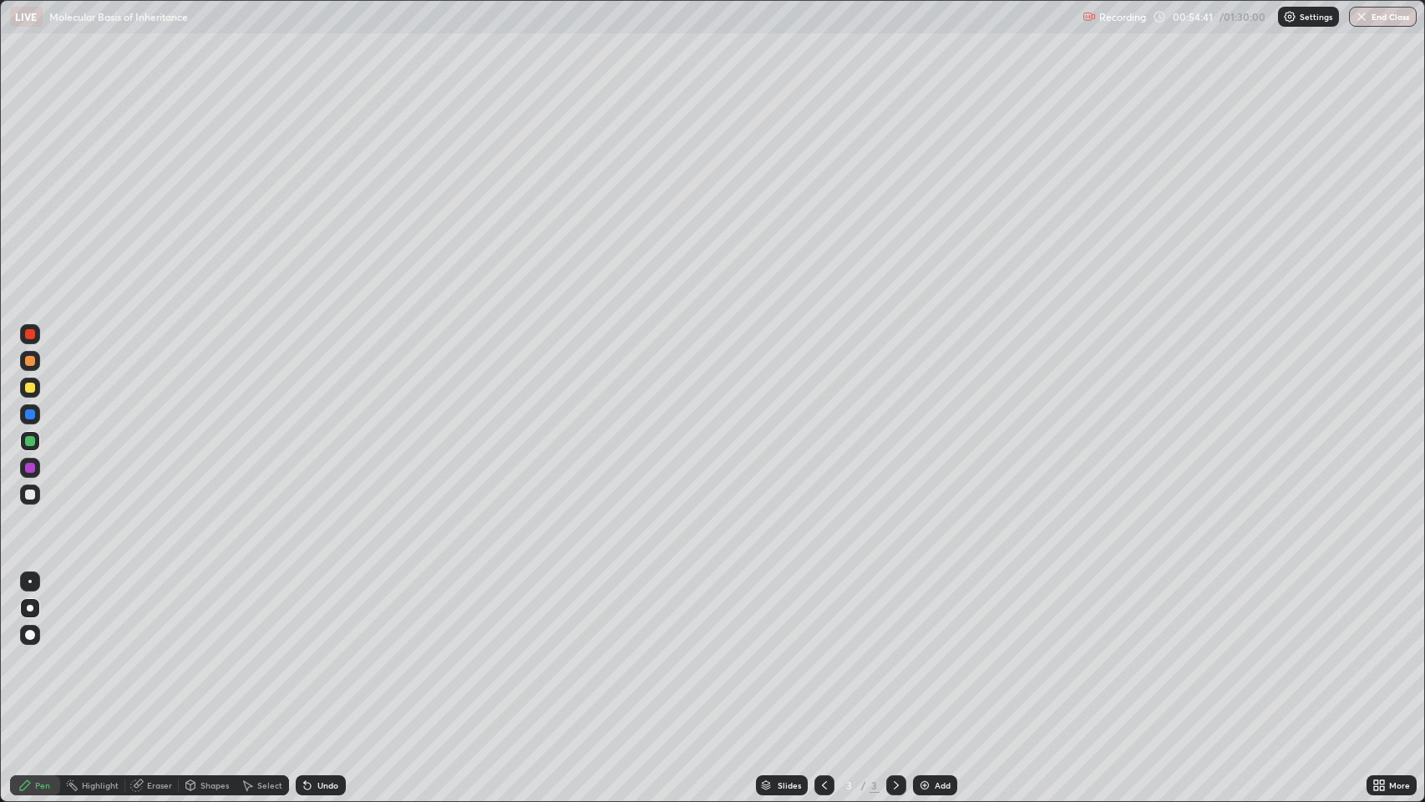
click at [323, 651] on div "Undo" at bounding box center [327, 785] width 21 height 8
click at [328, 651] on div "Undo" at bounding box center [327, 785] width 21 height 8
click at [934, 651] on div "Add" at bounding box center [942, 785] width 16 height 8
click at [29, 498] on div at bounding box center [30, 494] width 10 height 10
click at [33, 337] on div at bounding box center [30, 334] width 10 height 10
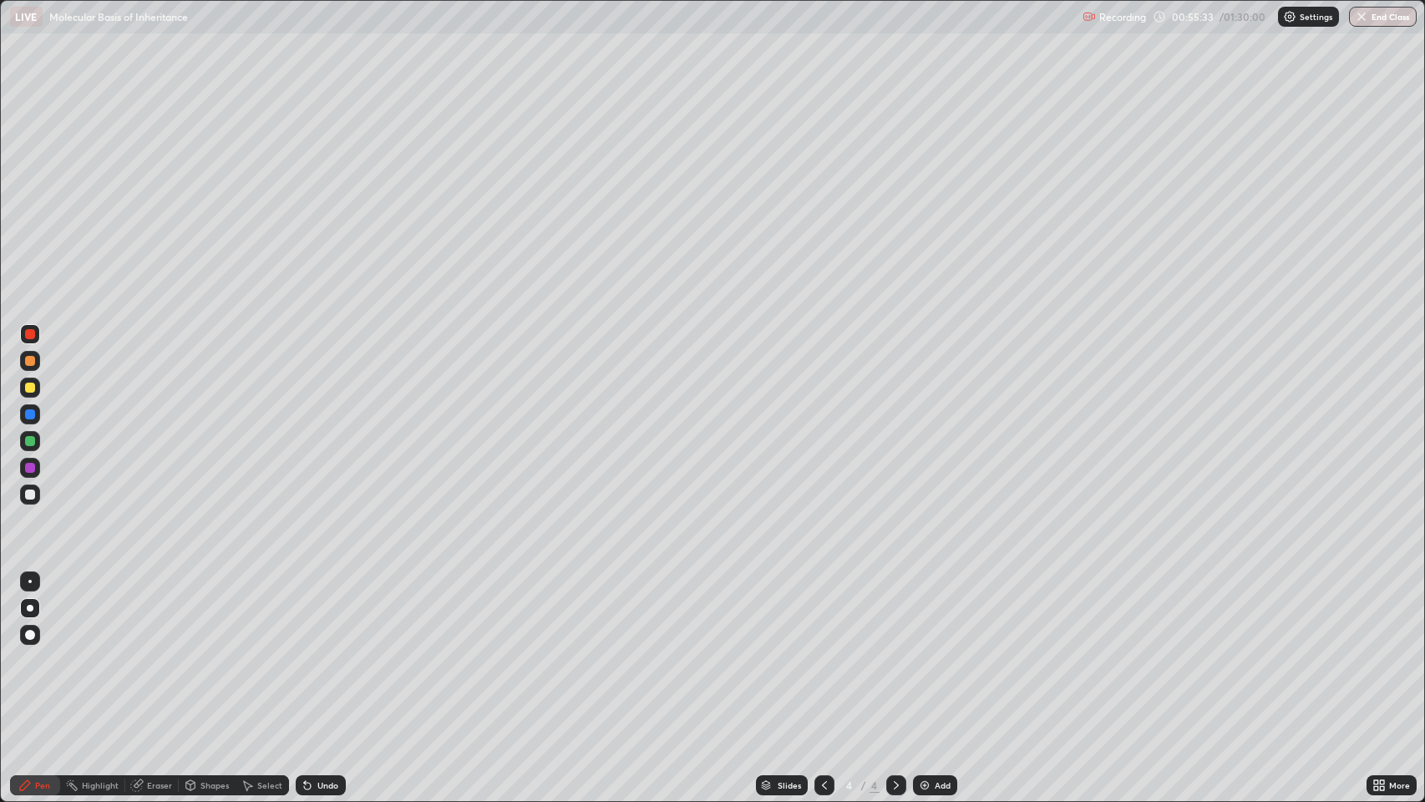
click at [33, 439] on div at bounding box center [30, 441] width 10 height 10
click at [33, 467] on div at bounding box center [30, 468] width 10 height 10
click at [30, 608] on div at bounding box center [30, 608] width 7 height 7
click at [32, 637] on div at bounding box center [30, 635] width 10 height 10
click at [30, 387] on div at bounding box center [30, 387] width 10 height 10
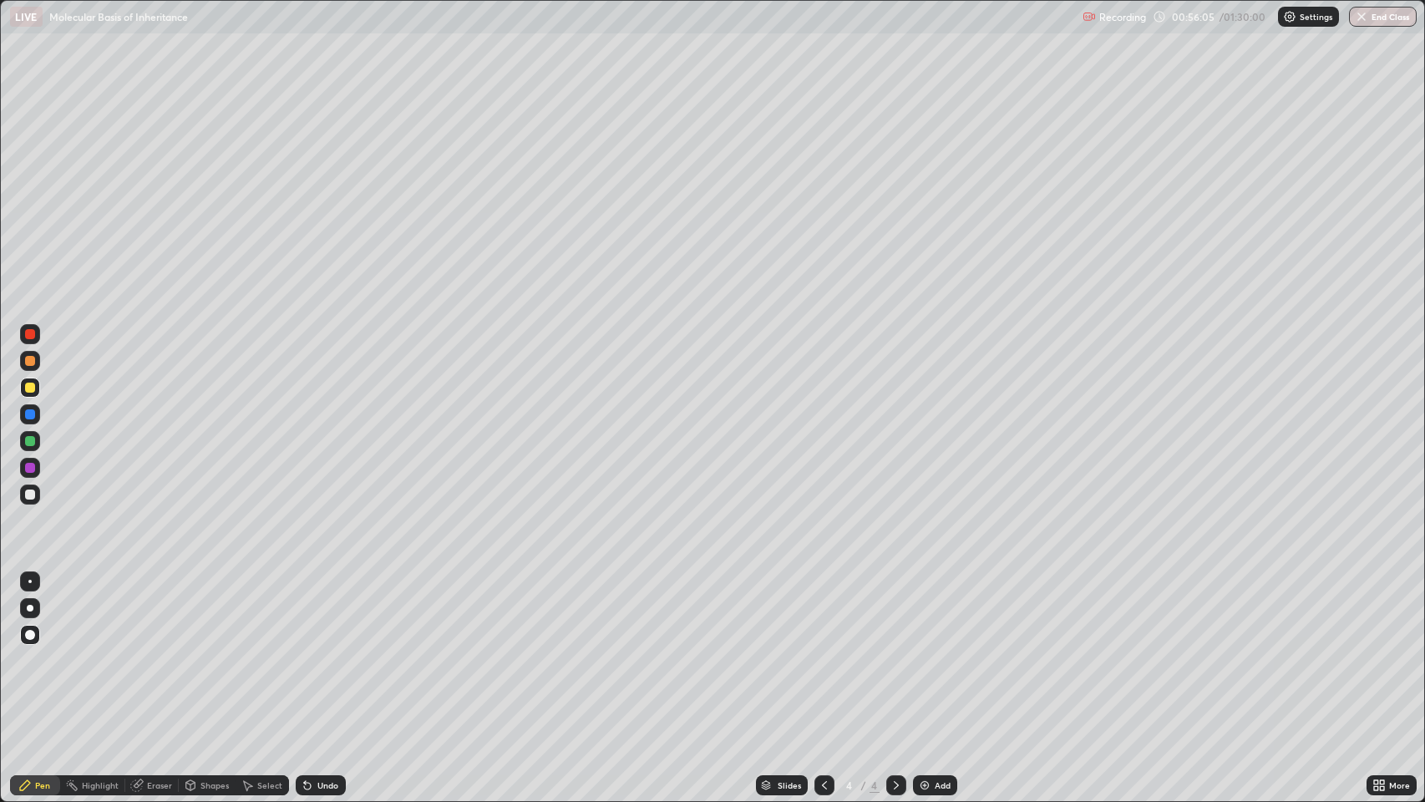
click at [34, 607] on div at bounding box center [30, 608] width 20 height 20
click at [150, 651] on div "Eraser" at bounding box center [159, 785] width 25 height 8
click at [48, 651] on div "Pen" at bounding box center [42, 785] width 15 height 8
click at [28, 490] on div at bounding box center [30, 494] width 10 height 10
click at [34, 470] on div at bounding box center [30, 468] width 10 height 10
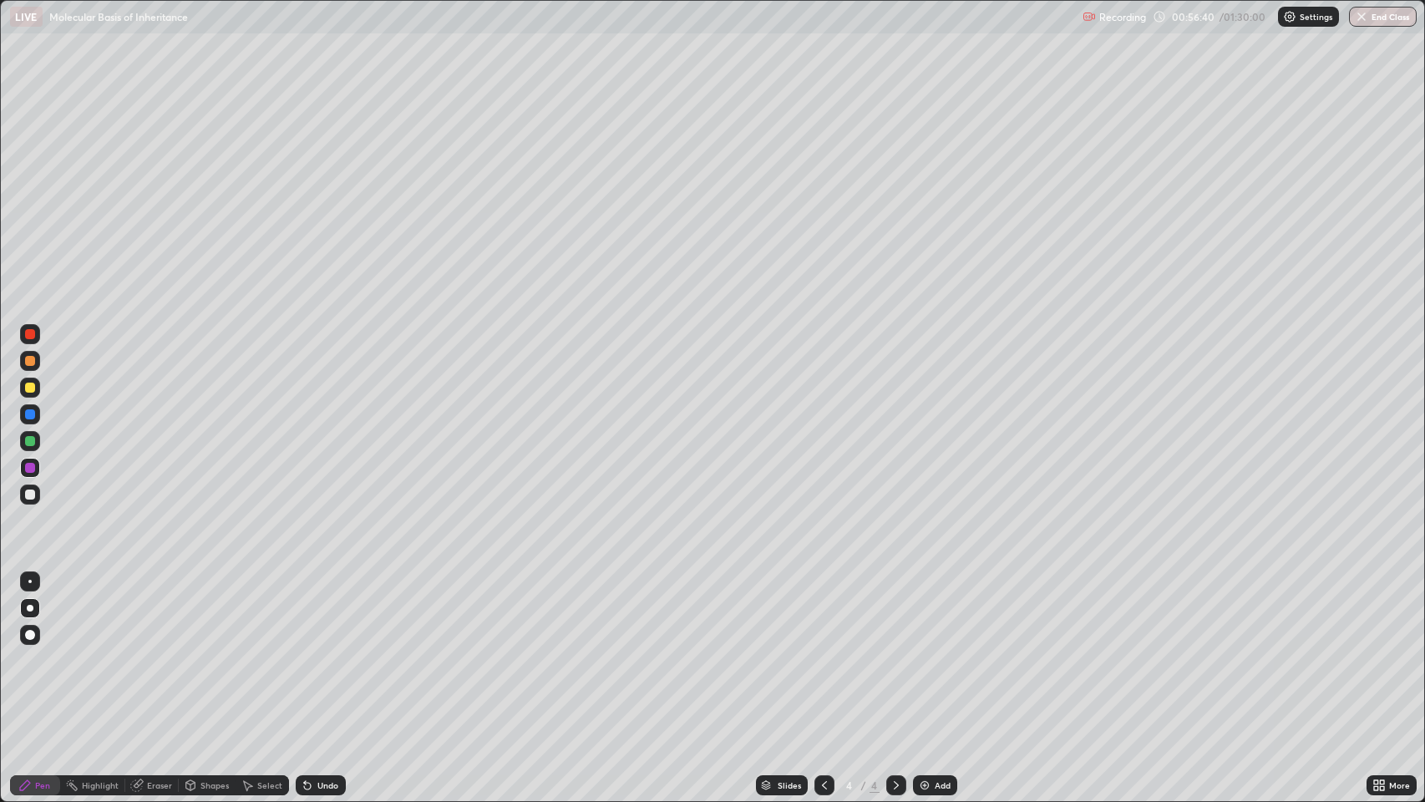
click at [30, 467] on div at bounding box center [30, 468] width 10 height 10
click at [28, 441] on div at bounding box center [30, 441] width 10 height 10
click at [27, 491] on div at bounding box center [30, 494] width 10 height 10
click at [923, 651] on img at bounding box center [924, 784] width 13 height 13
click at [30, 633] on div at bounding box center [30, 635] width 10 height 10
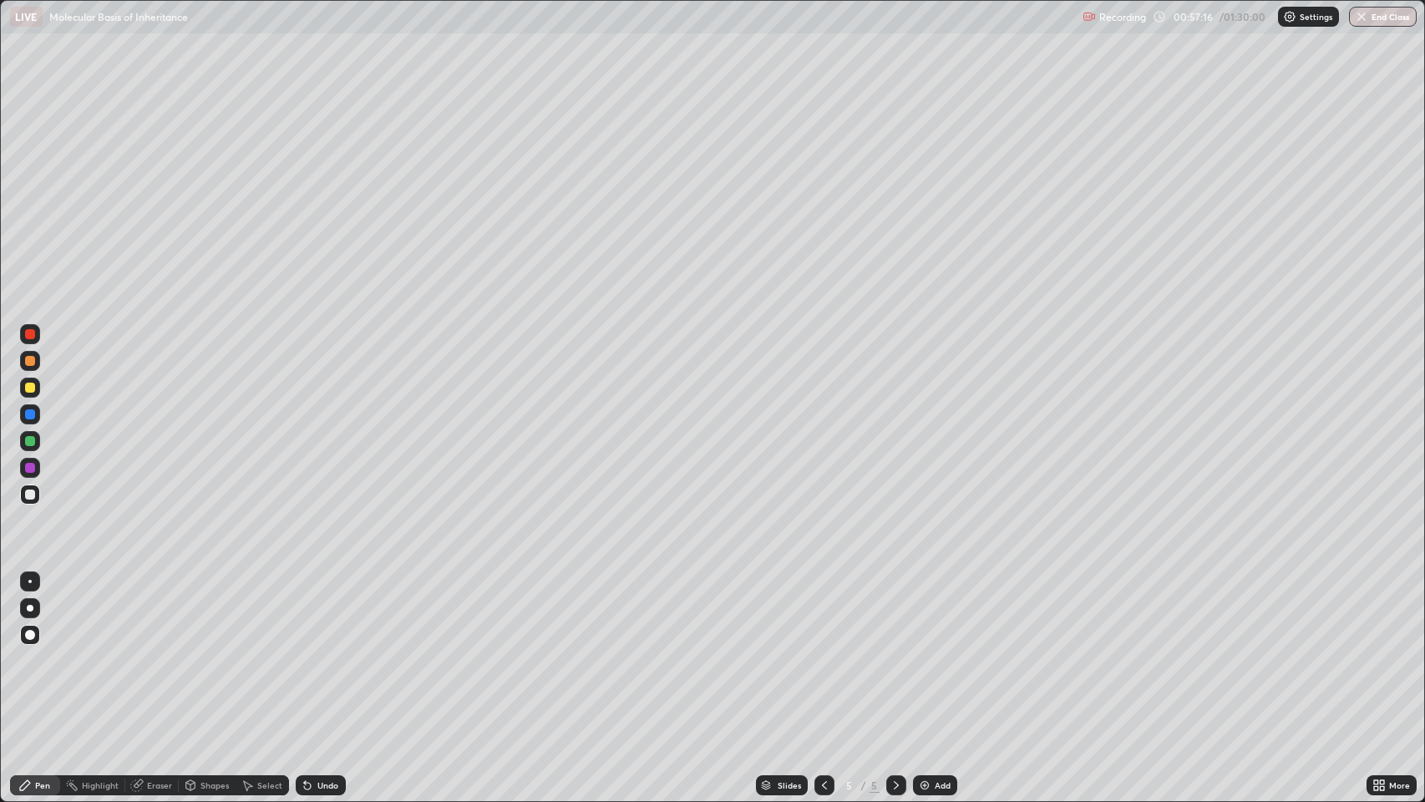
click at [30, 608] on div at bounding box center [30, 608] width 7 height 7
click at [34, 414] on div at bounding box center [30, 414] width 10 height 10
click at [32, 440] on div at bounding box center [30, 441] width 10 height 10
click at [30, 414] on div at bounding box center [30, 414] width 10 height 10
click at [306, 651] on icon at bounding box center [307, 785] width 7 height 7
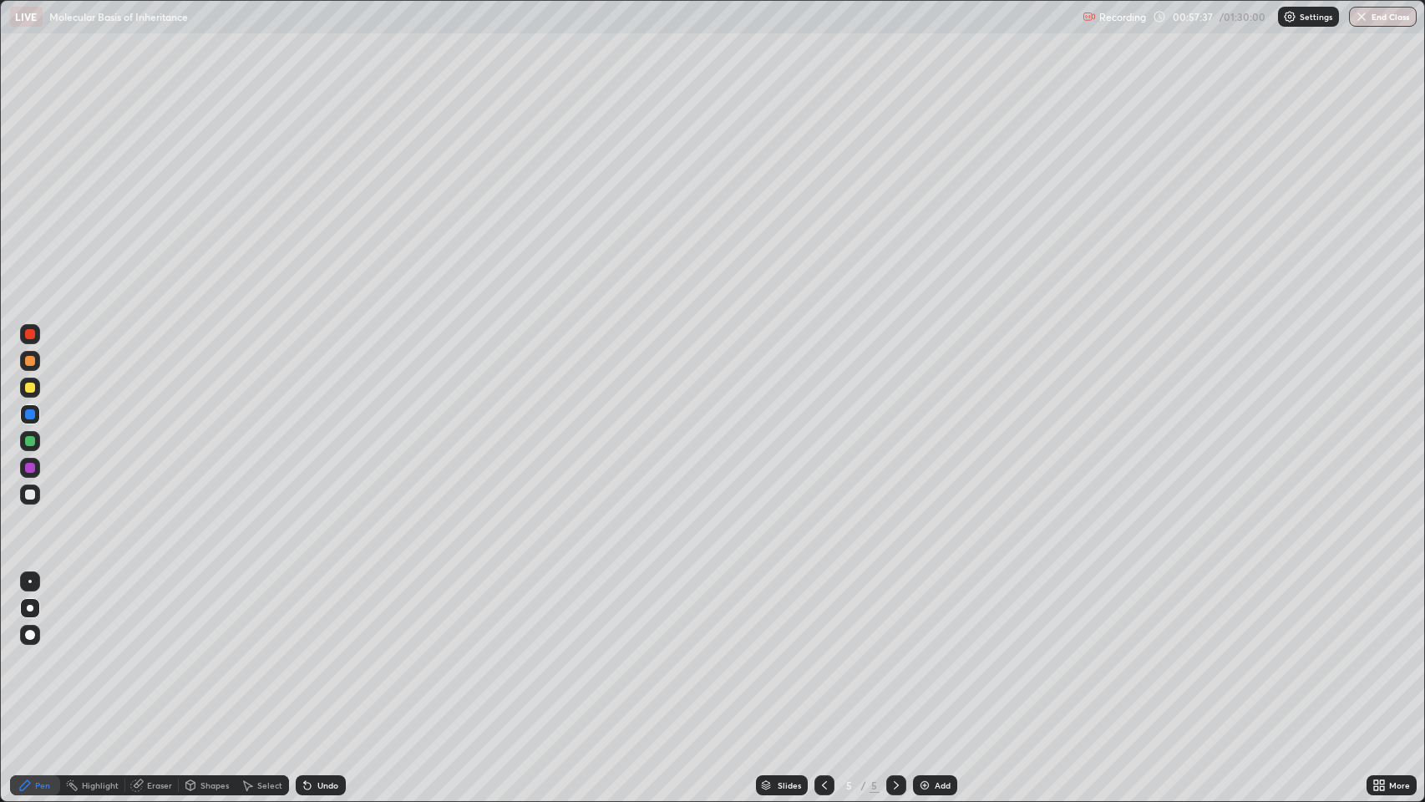
click at [157, 651] on div "Eraser" at bounding box center [159, 785] width 25 height 8
click at [51, 651] on div "Pen" at bounding box center [35, 785] width 50 height 20
click at [28, 332] on div at bounding box center [30, 334] width 10 height 10
click at [31, 499] on div at bounding box center [30, 494] width 10 height 10
click at [30, 608] on div at bounding box center [30, 608] width 7 height 7
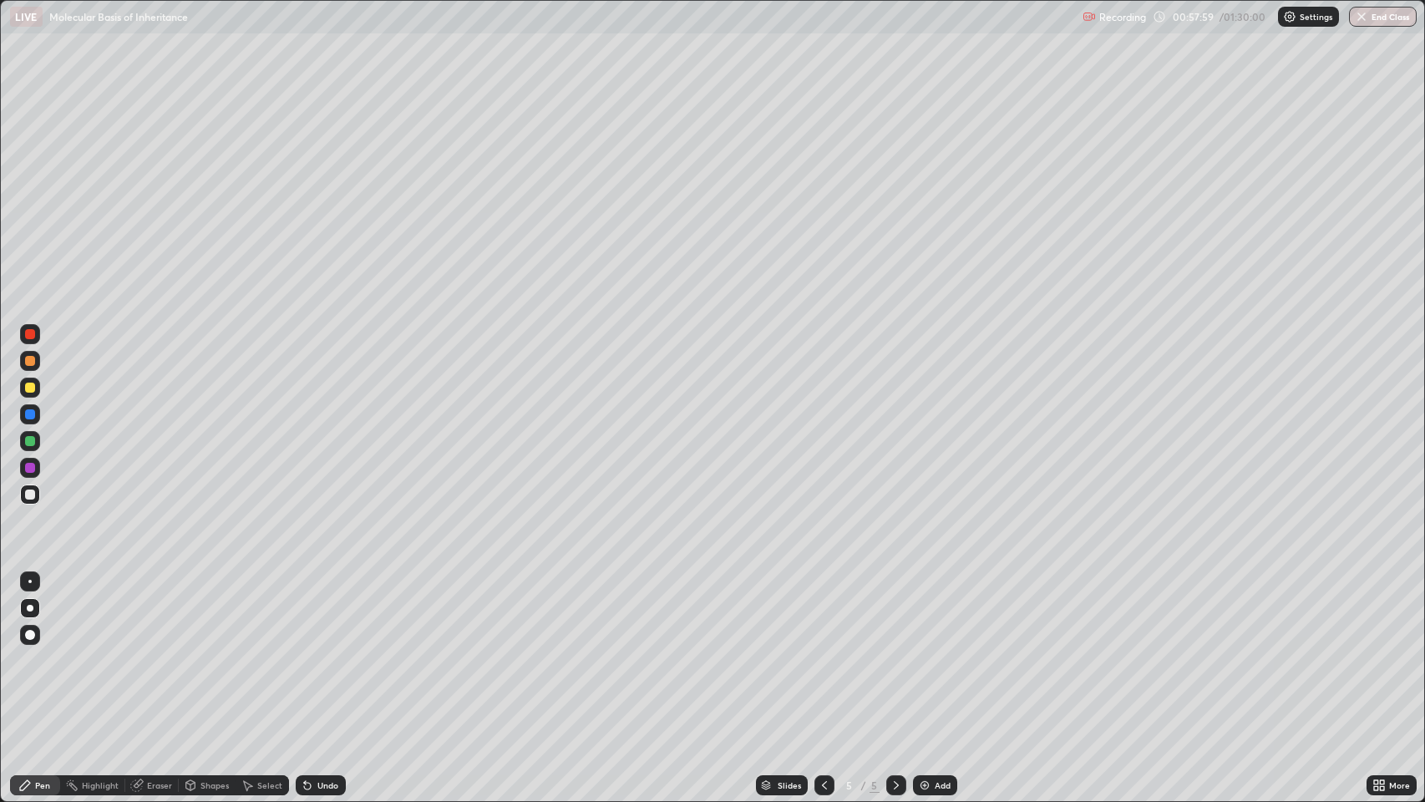
click at [33, 633] on div at bounding box center [30, 635] width 10 height 10
click at [31, 635] on div at bounding box center [30, 635] width 10 height 10
click at [32, 413] on div at bounding box center [30, 414] width 10 height 10
click at [33, 332] on div at bounding box center [30, 334] width 10 height 10
click at [30, 608] on div at bounding box center [30, 608] width 7 height 7
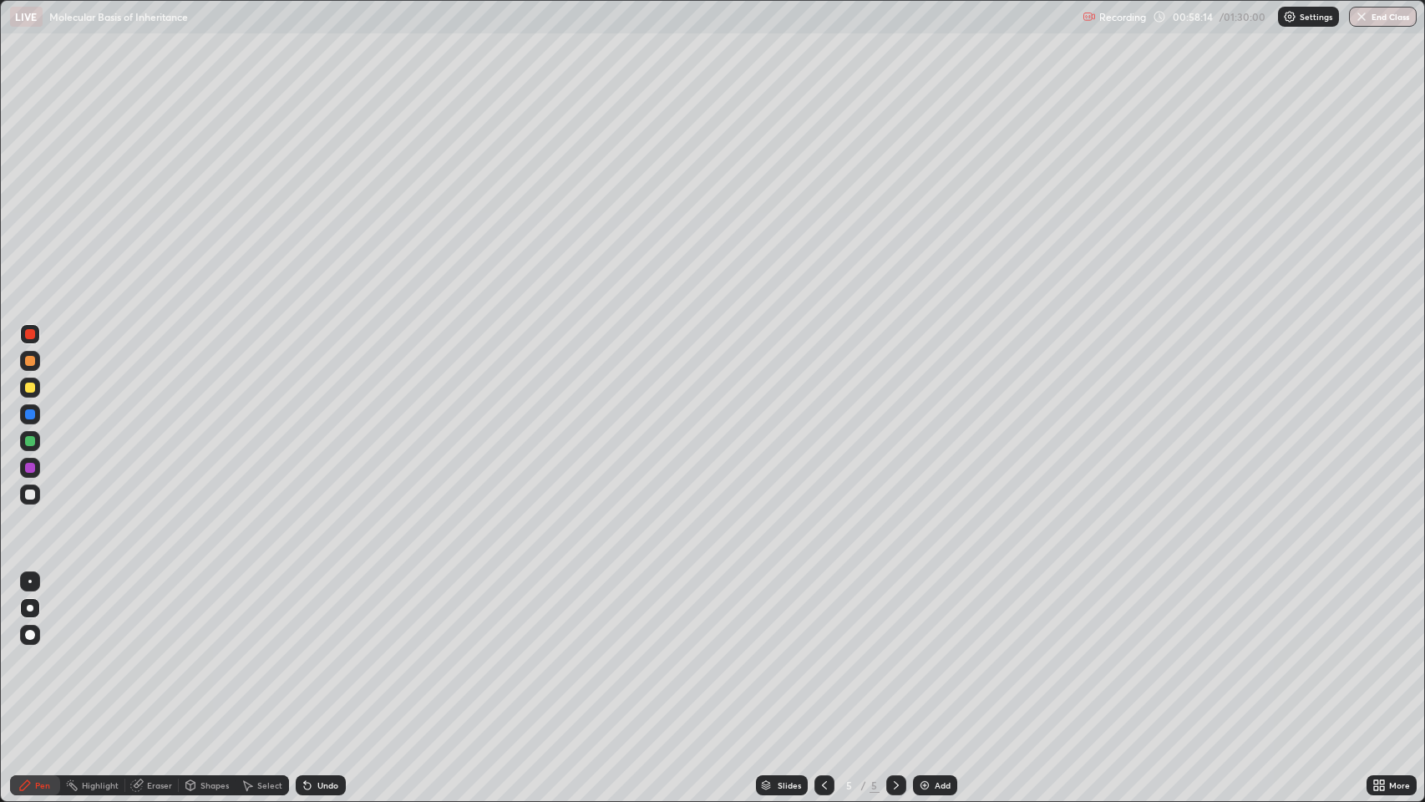
click at [33, 495] on div at bounding box center [30, 494] width 10 height 10
click at [30, 441] on div at bounding box center [30, 441] width 10 height 10
click at [30, 334] on div at bounding box center [30, 334] width 10 height 10
click at [27, 462] on div at bounding box center [30, 468] width 20 height 20
click at [27, 494] on div at bounding box center [30, 494] width 10 height 10
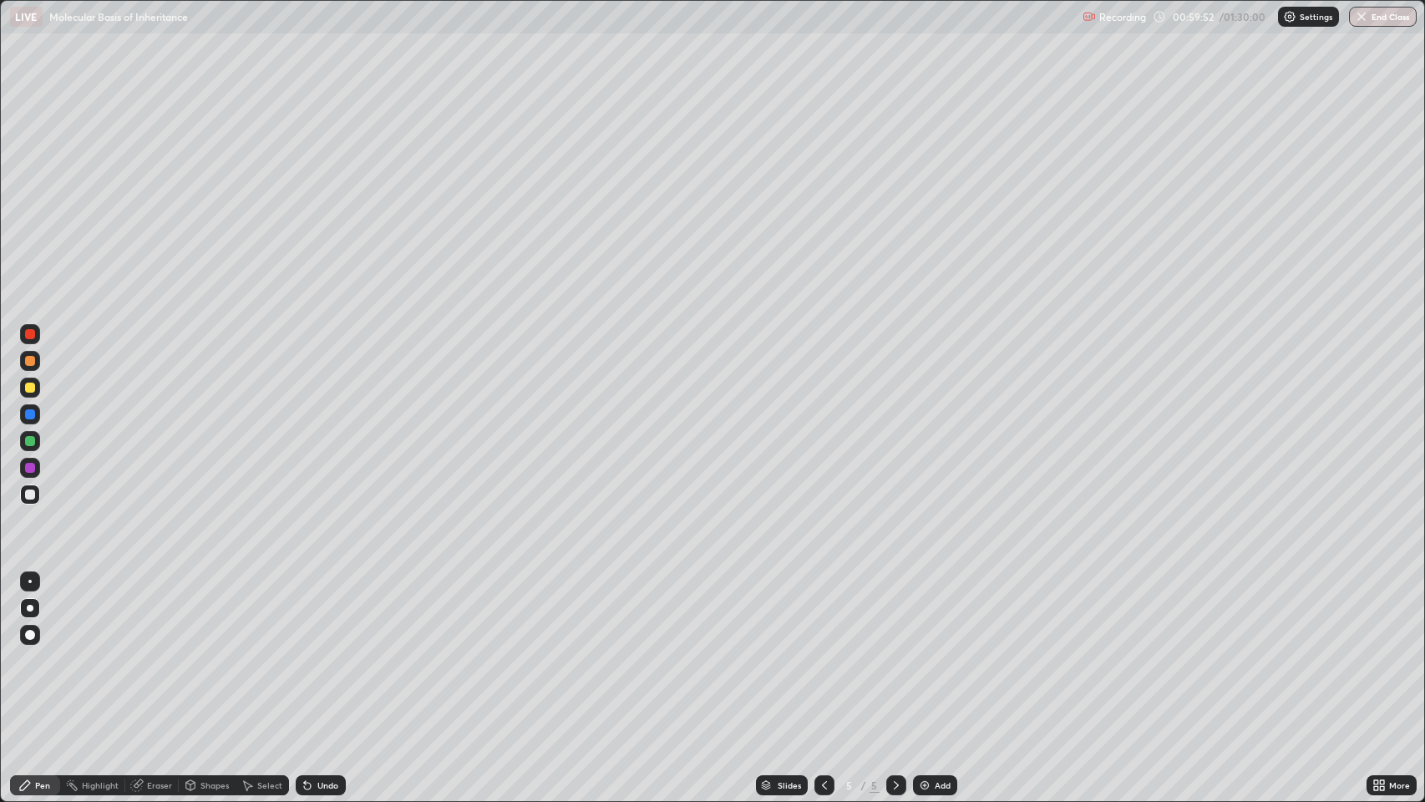
click at [823, 651] on icon at bounding box center [824, 784] width 13 height 13
click at [894, 651] on icon at bounding box center [896, 785] width 5 height 8
click at [823, 651] on icon at bounding box center [824, 785] width 5 height 8
click at [899, 651] on icon at bounding box center [895, 784] width 13 height 13
click at [928, 651] on img at bounding box center [924, 784] width 13 height 13
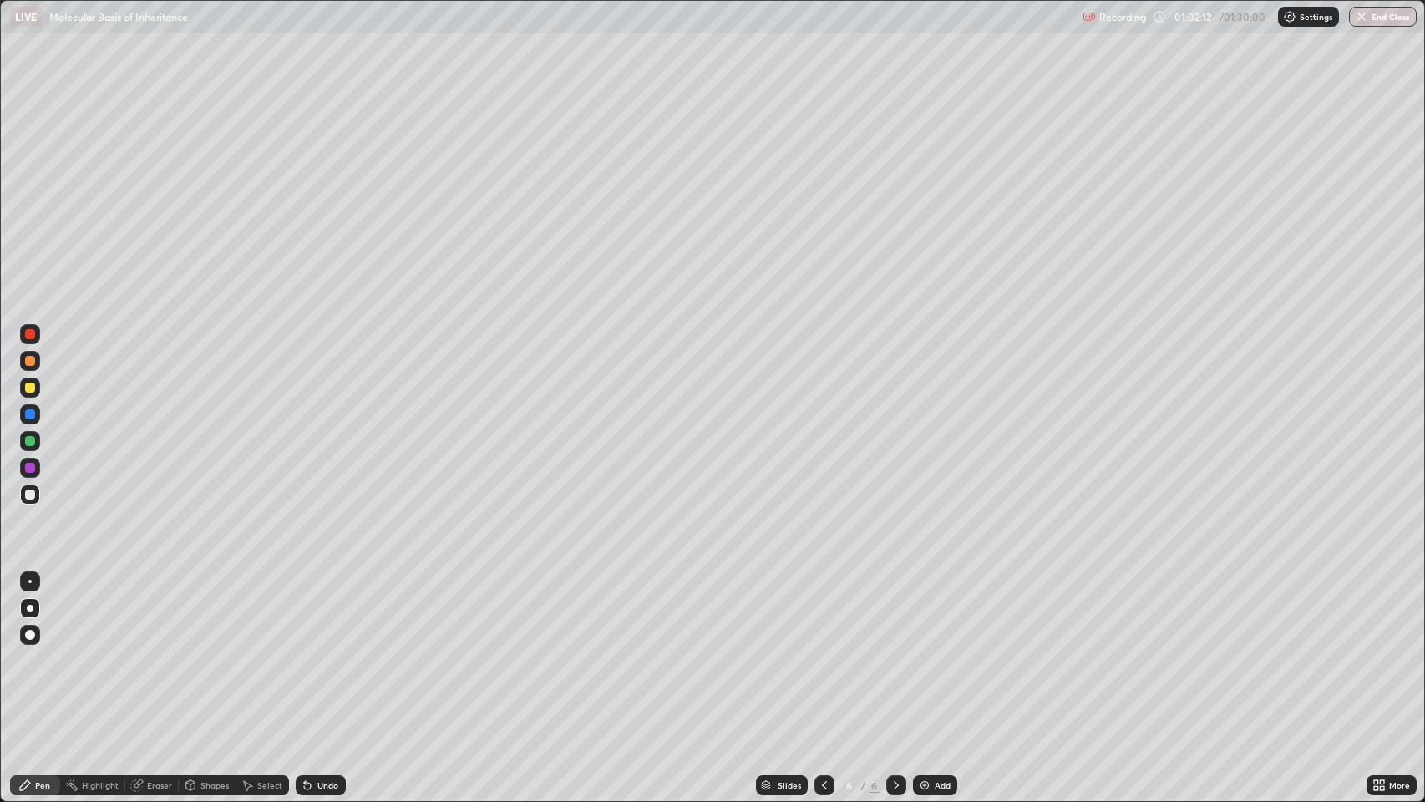
click at [30, 361] on div at bounding box center [30, 361] width 10 height 10
click at [33, 416] on div at bounding box center [30, 414] width 10 height 10
click at [35, 389] on div at bounding box center [30, 387] width 20 height 20
click at [327, 651] on div "Undo" at bounding box center [327, 785] width 21 height 8
click at [1375, 651] on icon at bounding box center [1376, 782] width 4 height 4
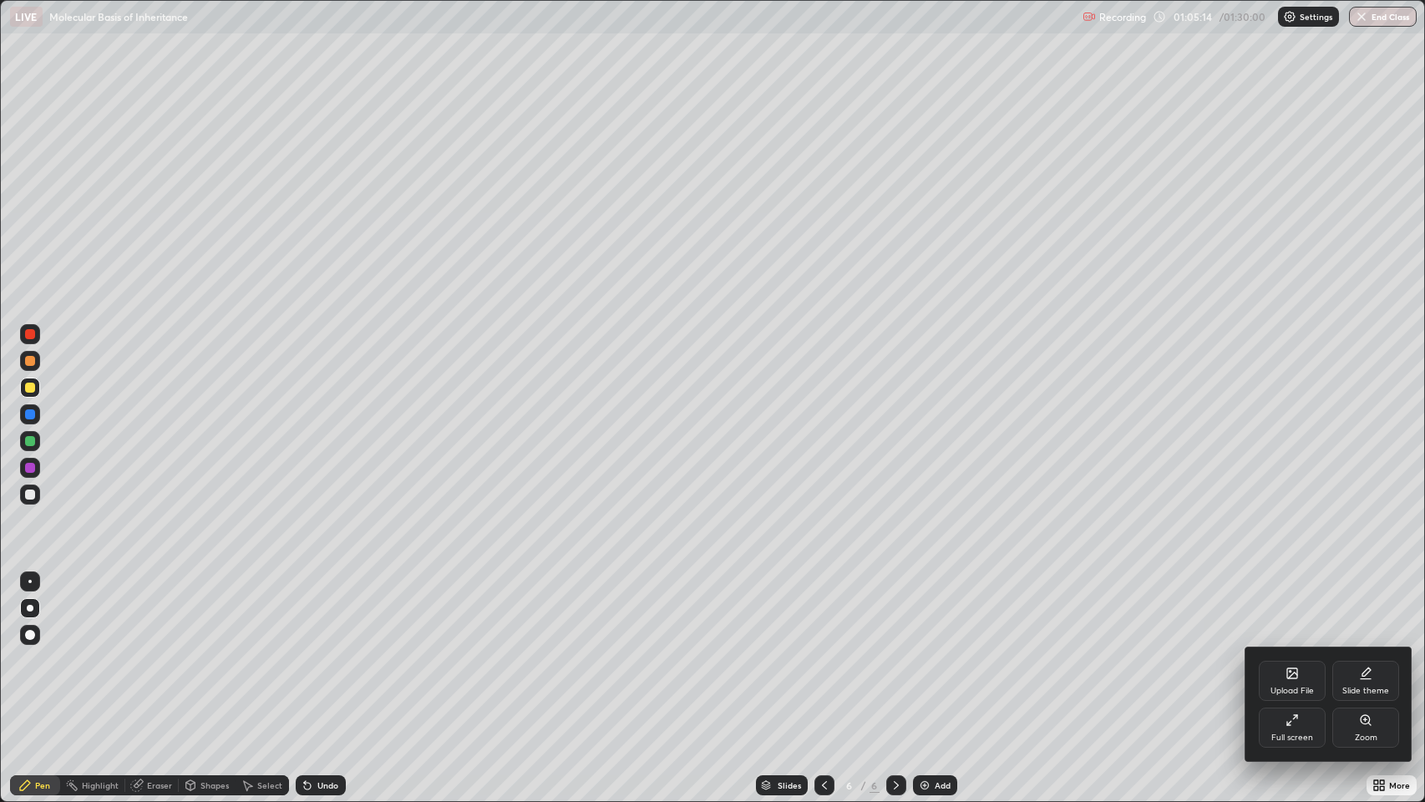
click at [1280, 651] on div "Full screen" at bounding box center [1291, 727] width 67 height 40
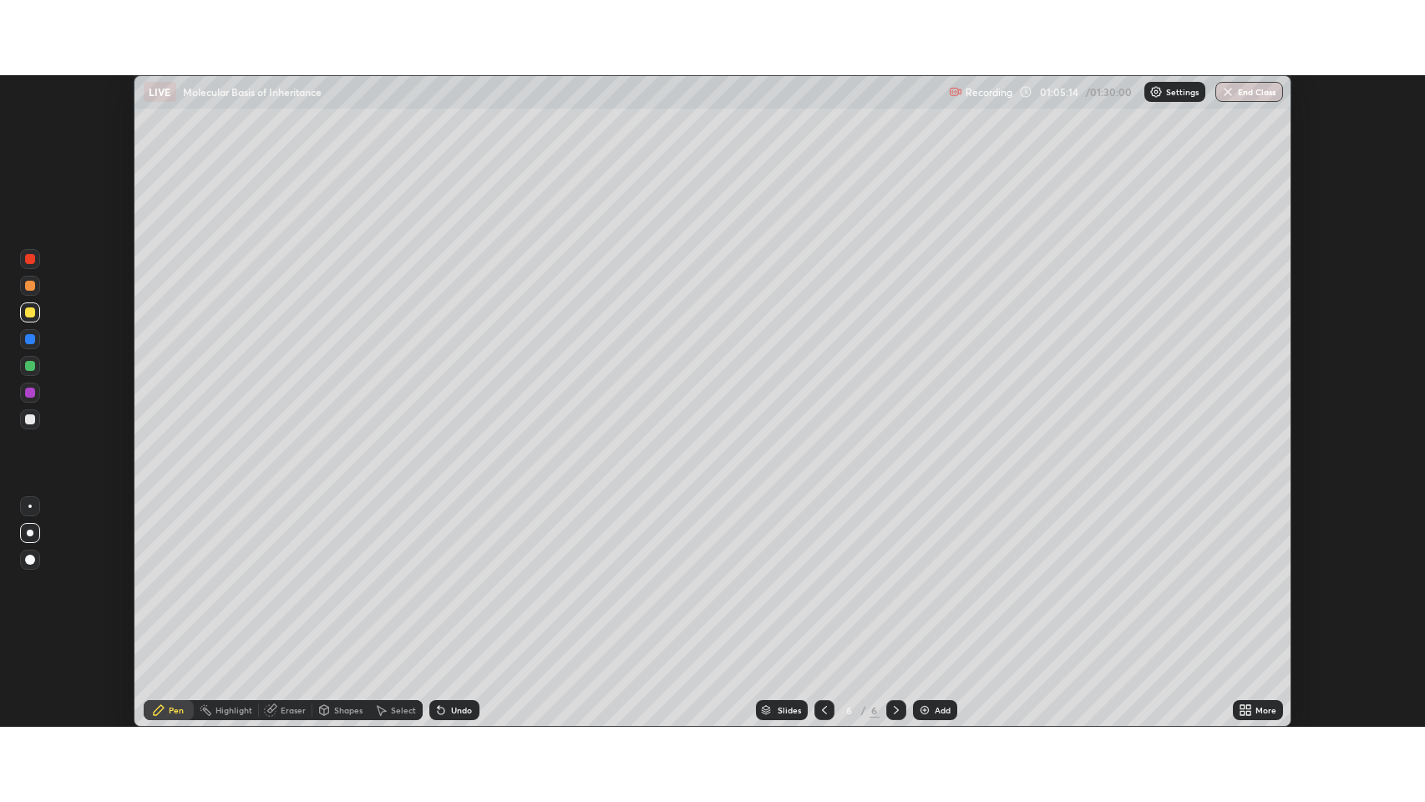
scroll to position [82854, 82080]
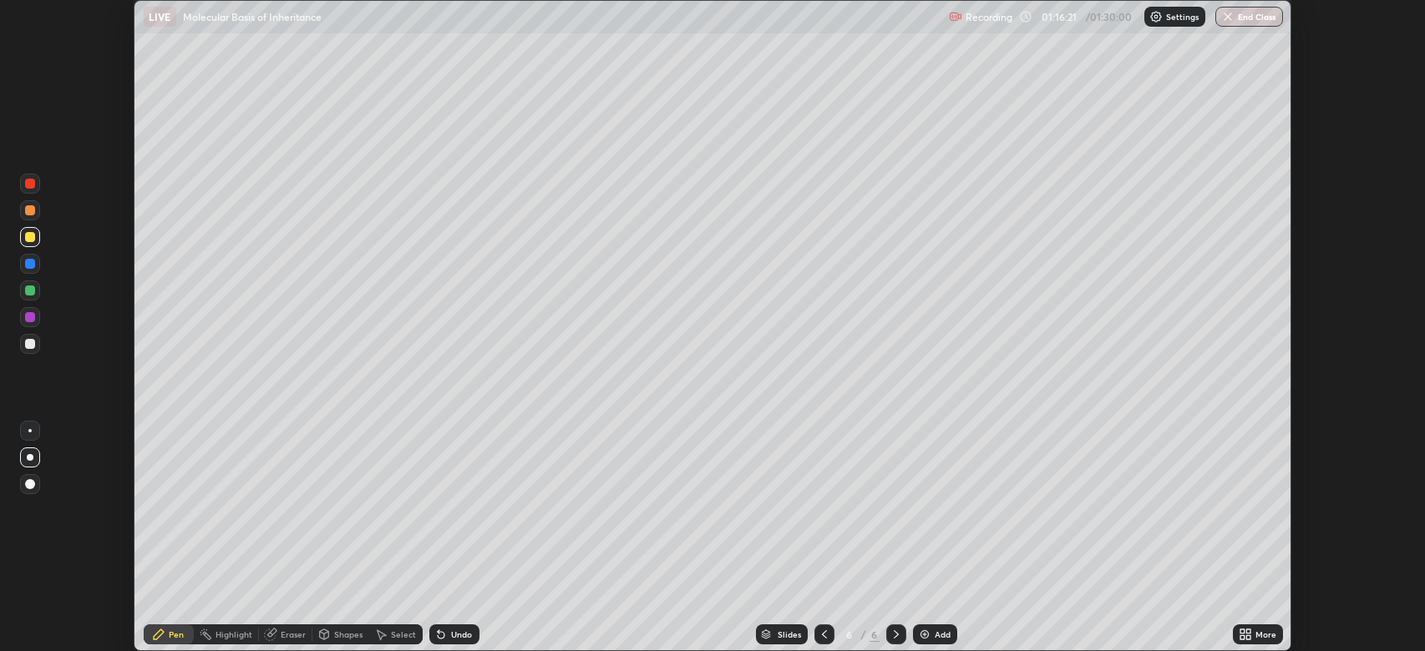
click at [1243, 631] on icon at bounding box center [1242, 632] width 4 height 4
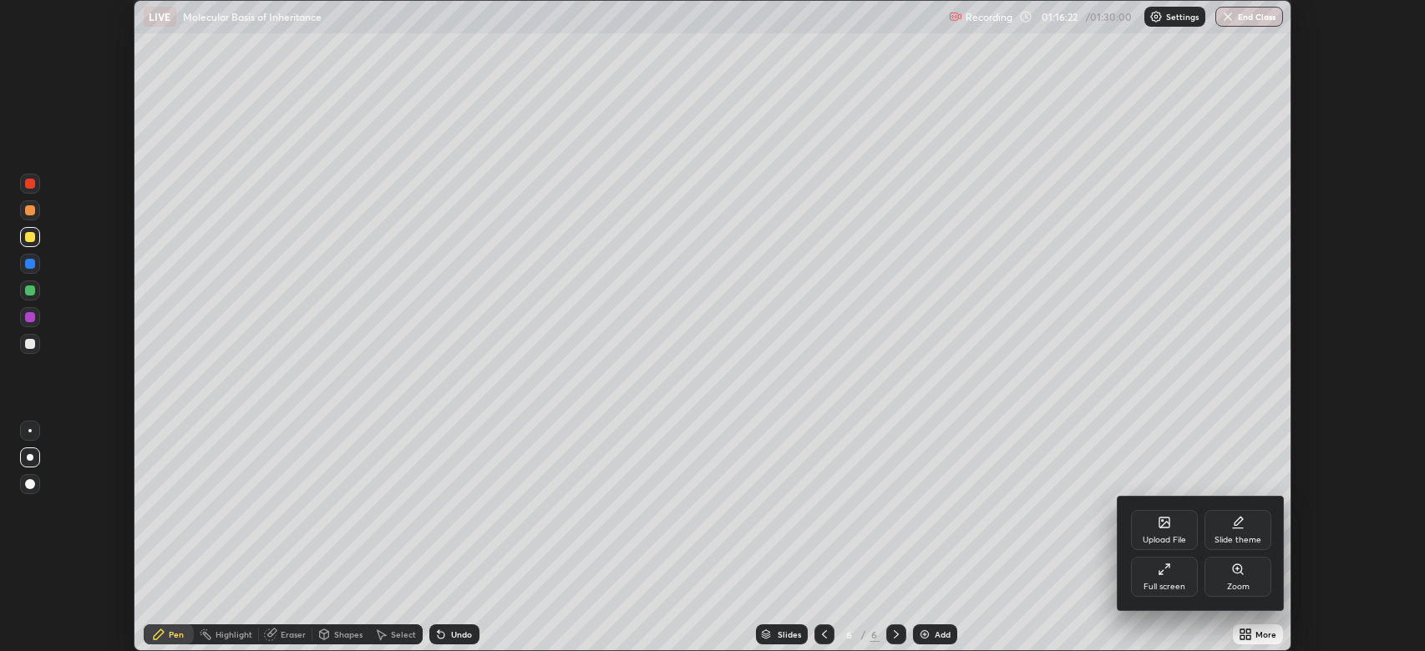
click at [1162, 578] on div "Full screen" at bounding box center [1164, 577] width 67 height 40
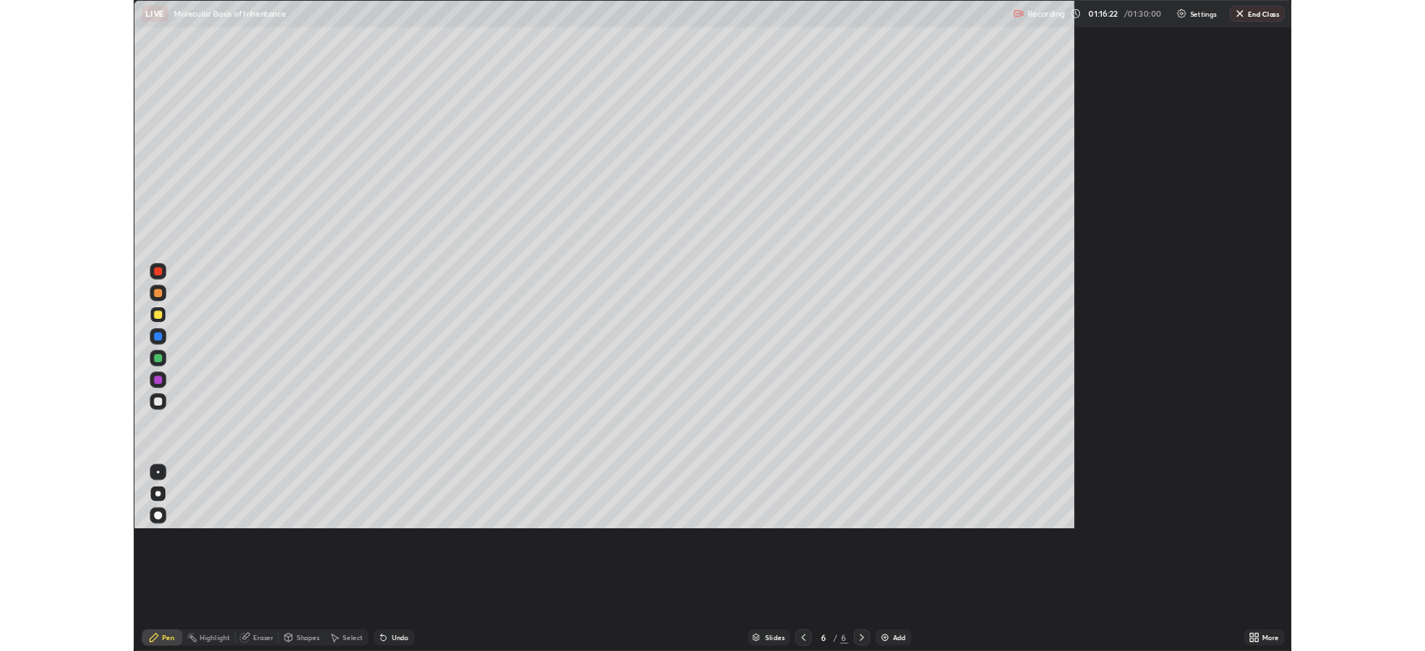
scroll to position [802, 1425]
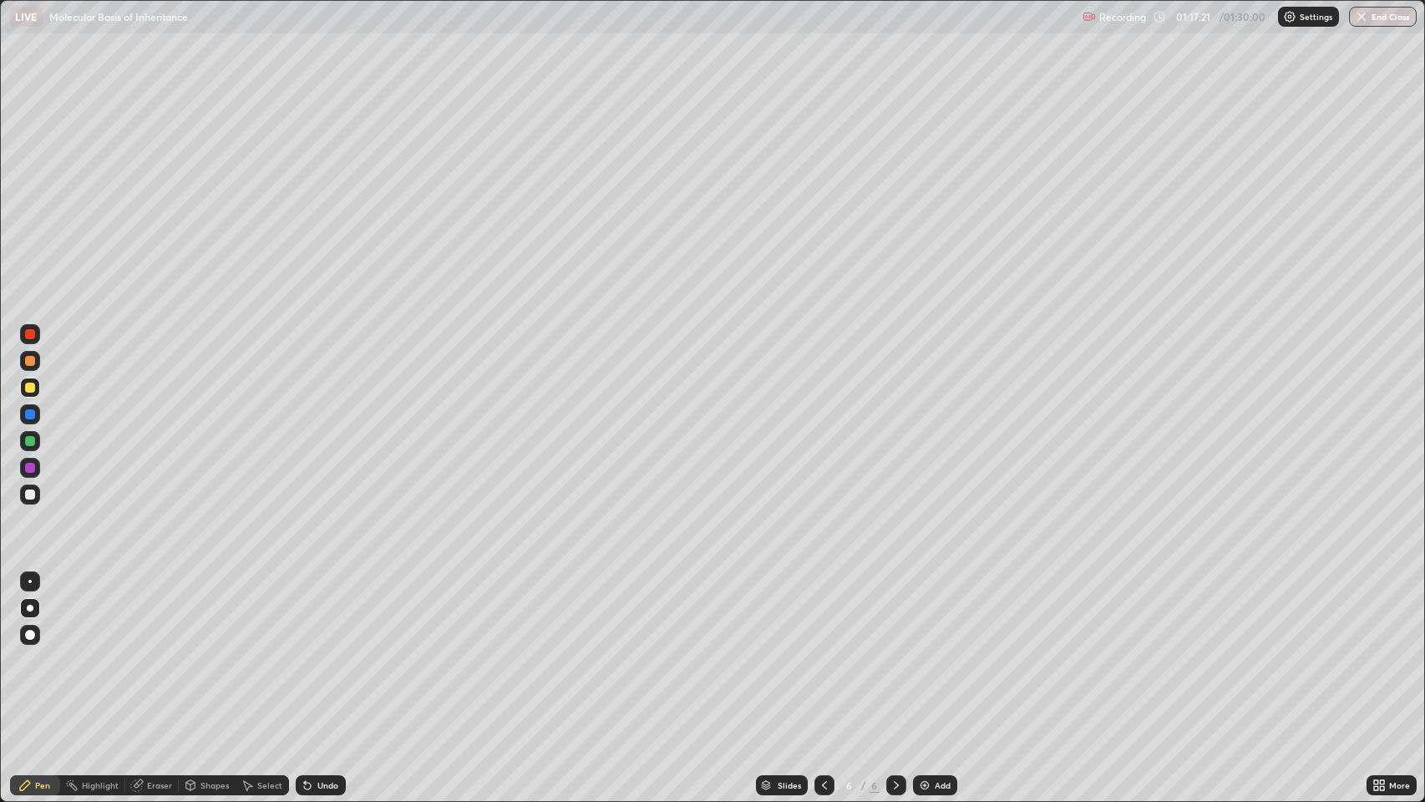
click at [819, 651] on div at bounding box center [824, 784] width 20 height 33
click at [821, 651] on icon at bounding box center [824, 784] width 13 height 13
click at [32, 332] on div at bounding box center [30, 334] width 10 height 10
click at [30, 441] on div at bounding box center [30, 441] width 10 height 10
click at [30, 494] on div at bounding box center [30, 494] width 10 height 10
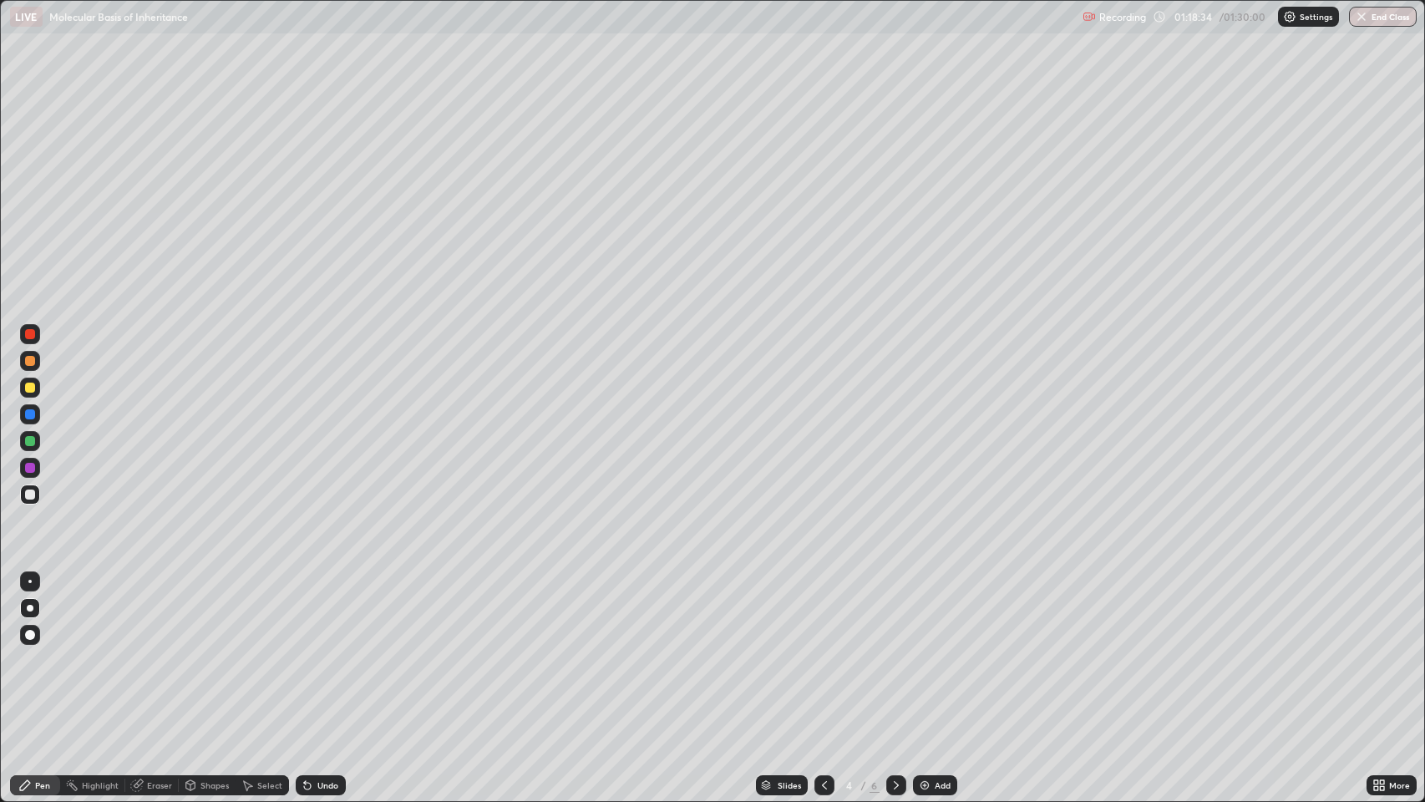
click at [30, 442] on div at bounding box center [30, 441] width 10 height 10
click at [892, 651] on icon at bounding box center [895, 784] width 13 height 13
click at [894, 651] on icon at bounding box center [895, 784] width 13 height 13
click at [1383, 20] on button "End Class" at bounding box center [1383, 17] width 66 height 20
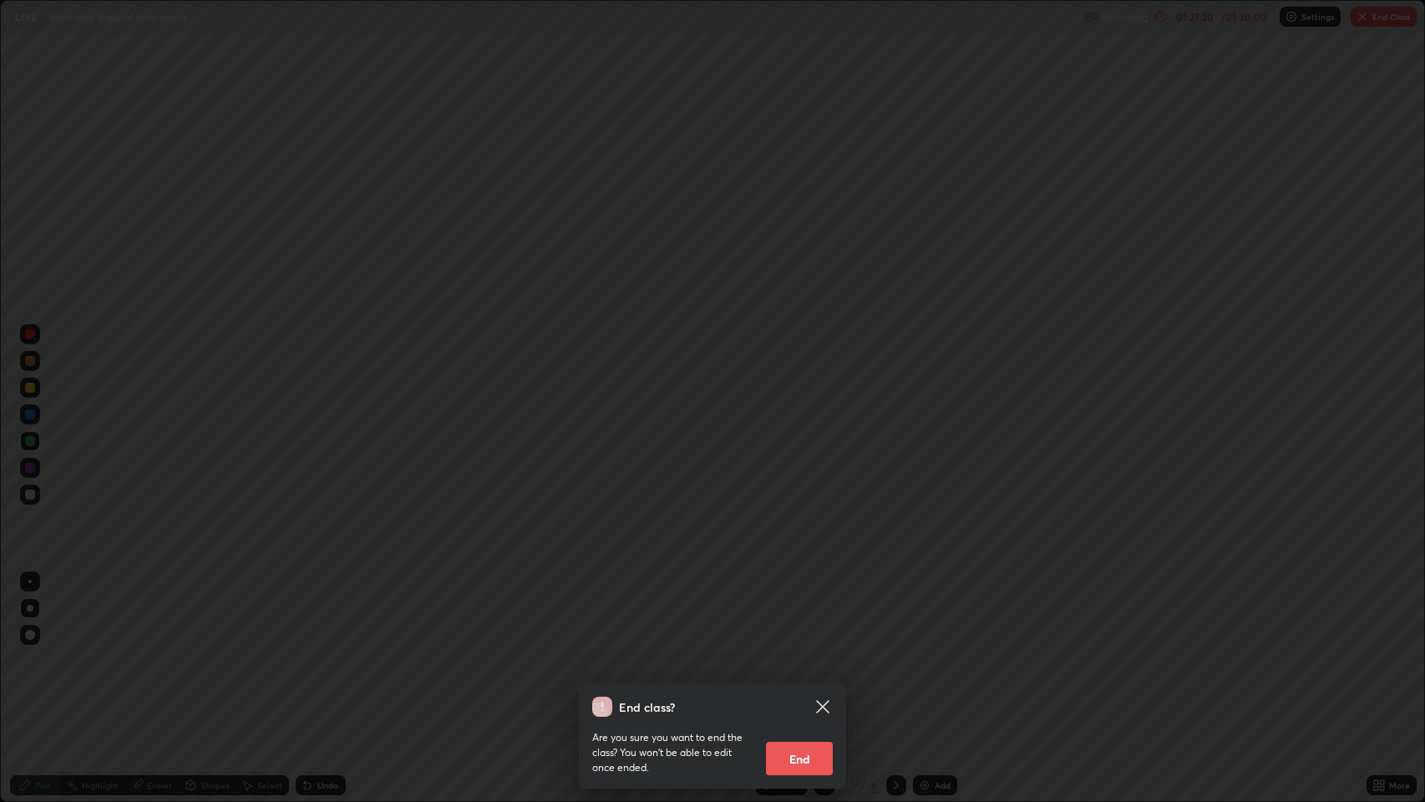
click at [798, 651] on button "End" at bounding box center [799, 758] width 67 height 33
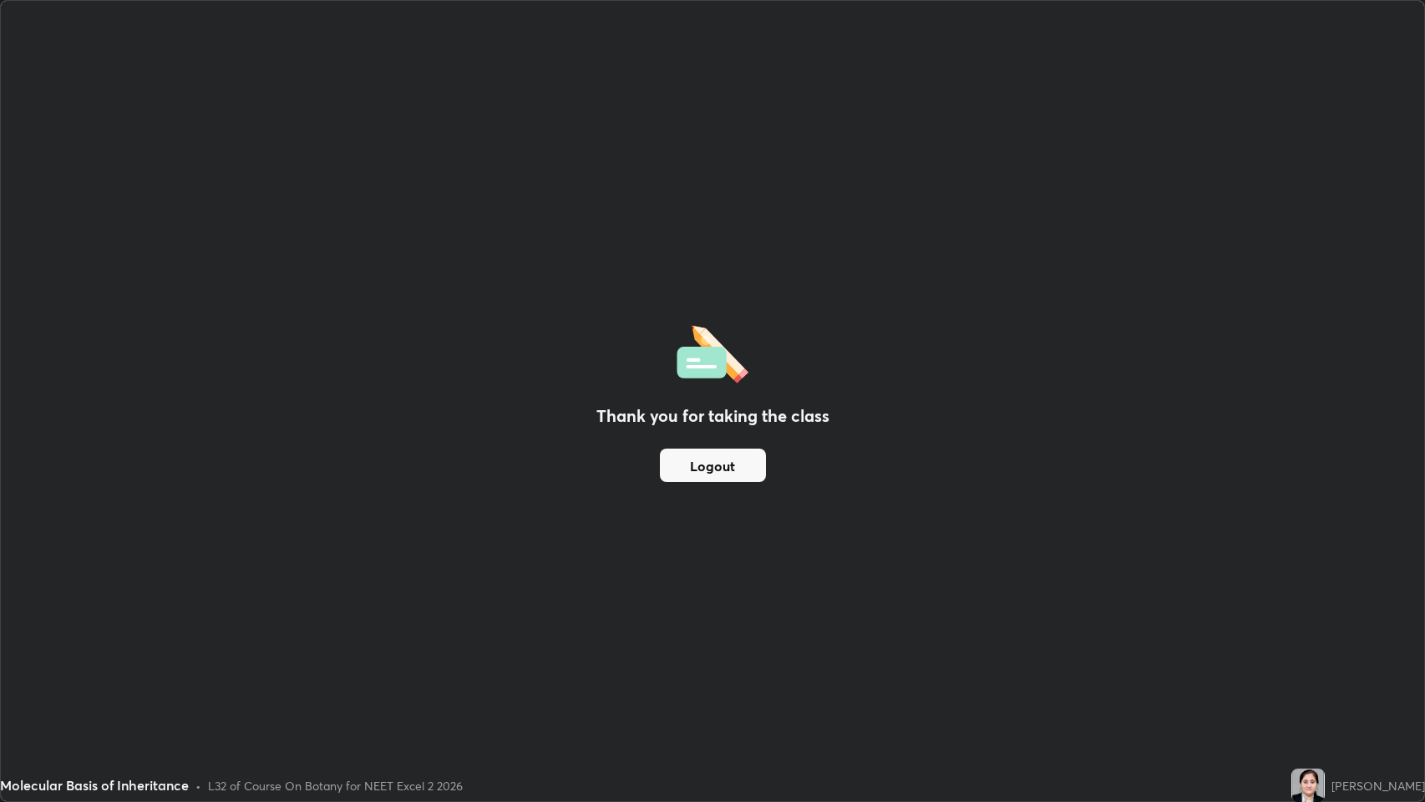
click at [753, 461] on button "Logout" at bounding box center [713, 464] width 106 height 33
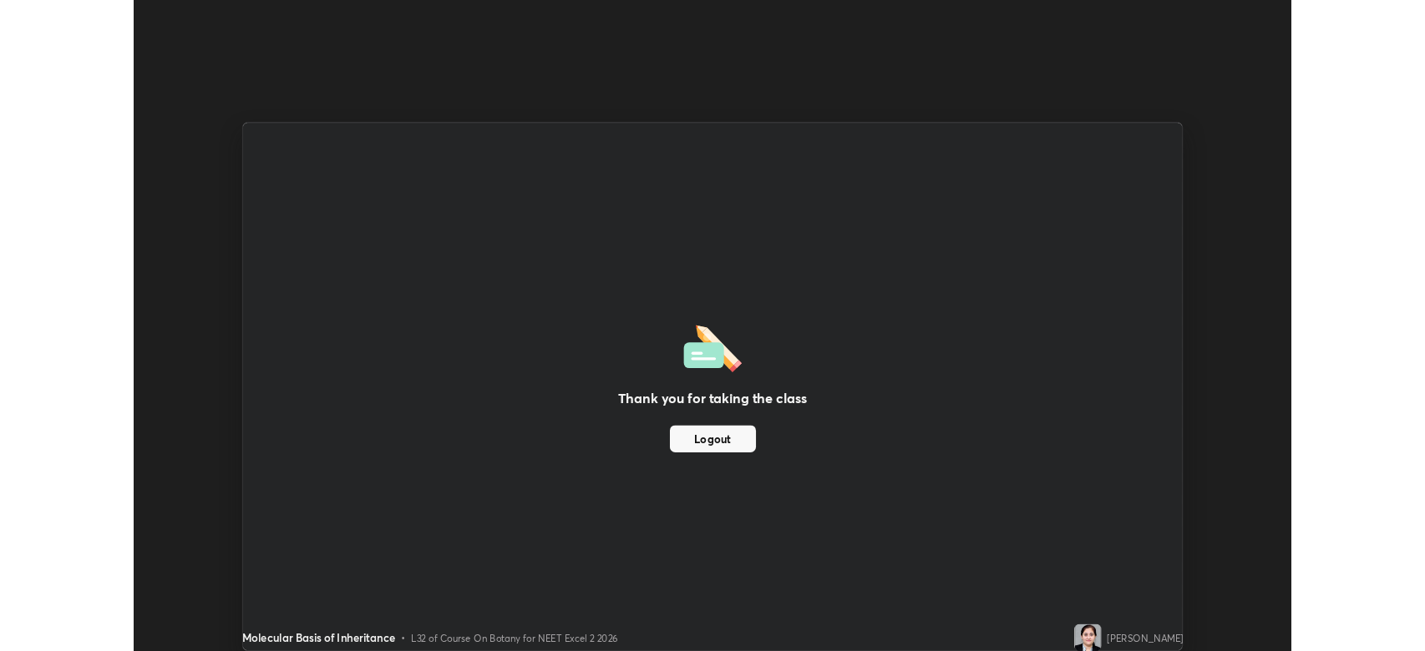
scroll to position [82854, 82080]
